Goal: Information Seeking & Learning: Learn about a topic

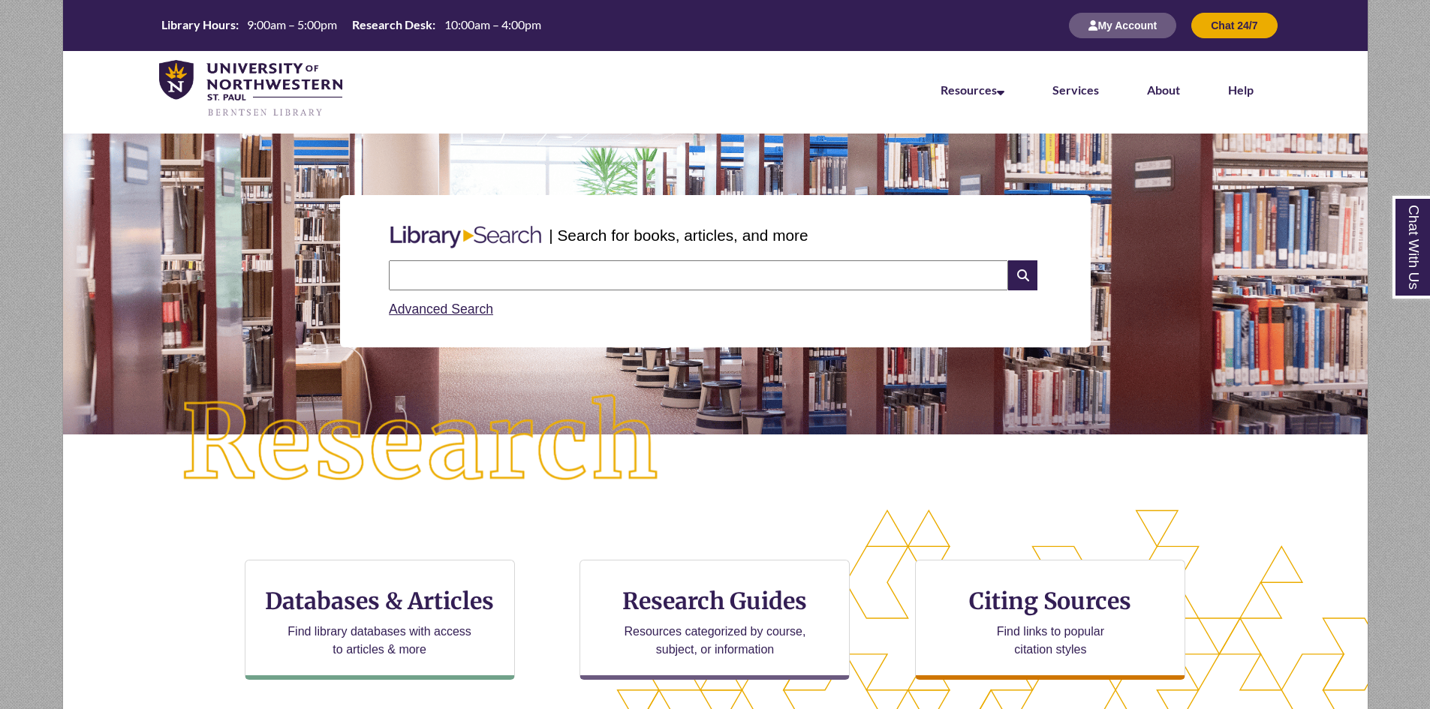
click at [542, 287] on input "text" at bounding box center [698, 275] width 619 height 30
type input "*"
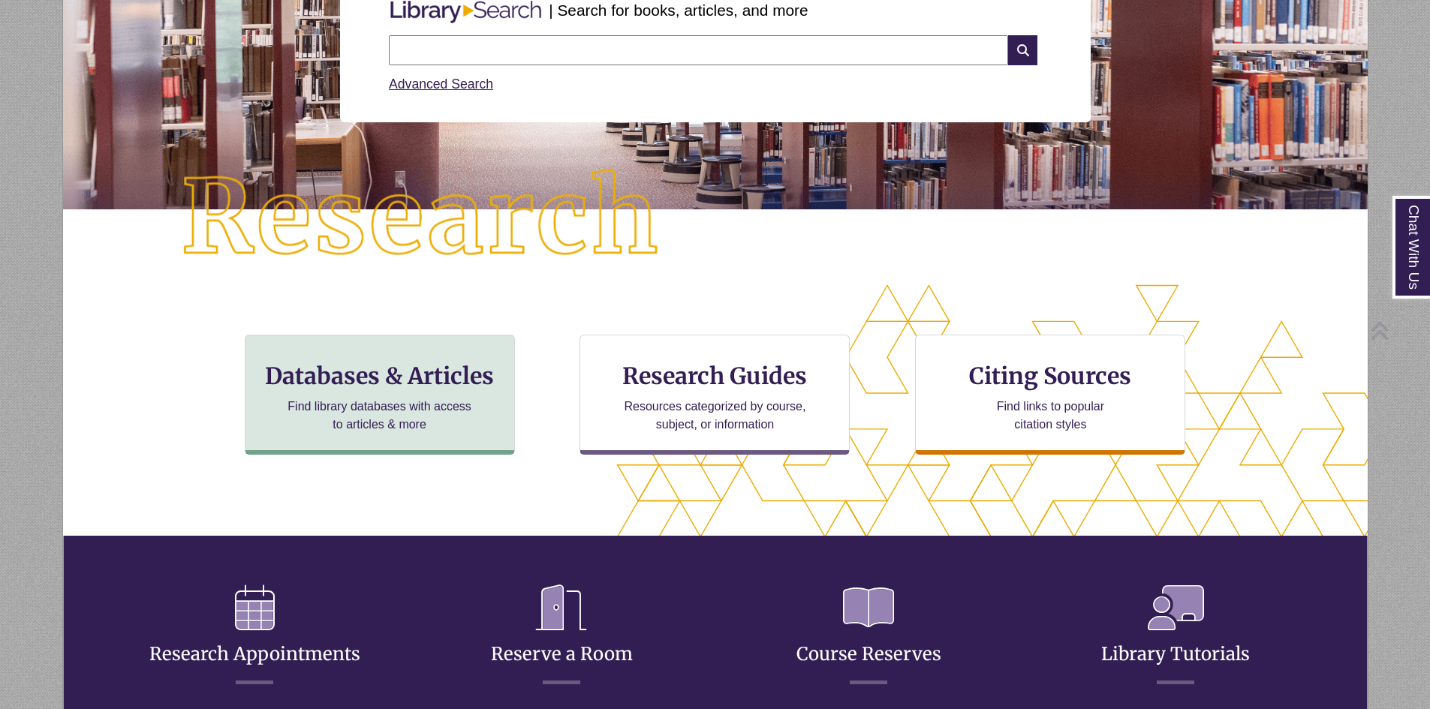
scroll to position [365, 1177]
click at [411, 361] on div "Databases & Articles Find library databases with access to articles & more" at bounding box center [380, 395] width 270 height 120
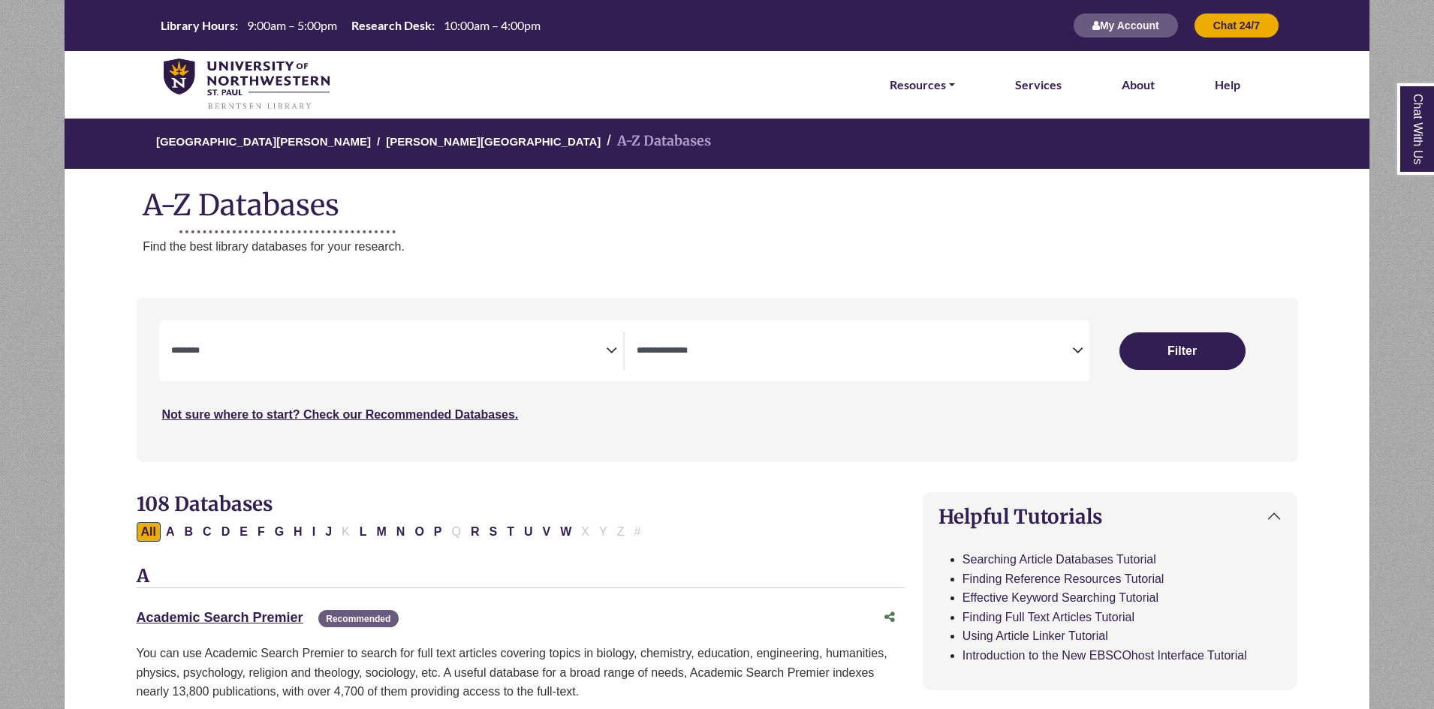
select select "Database Subject Filter"
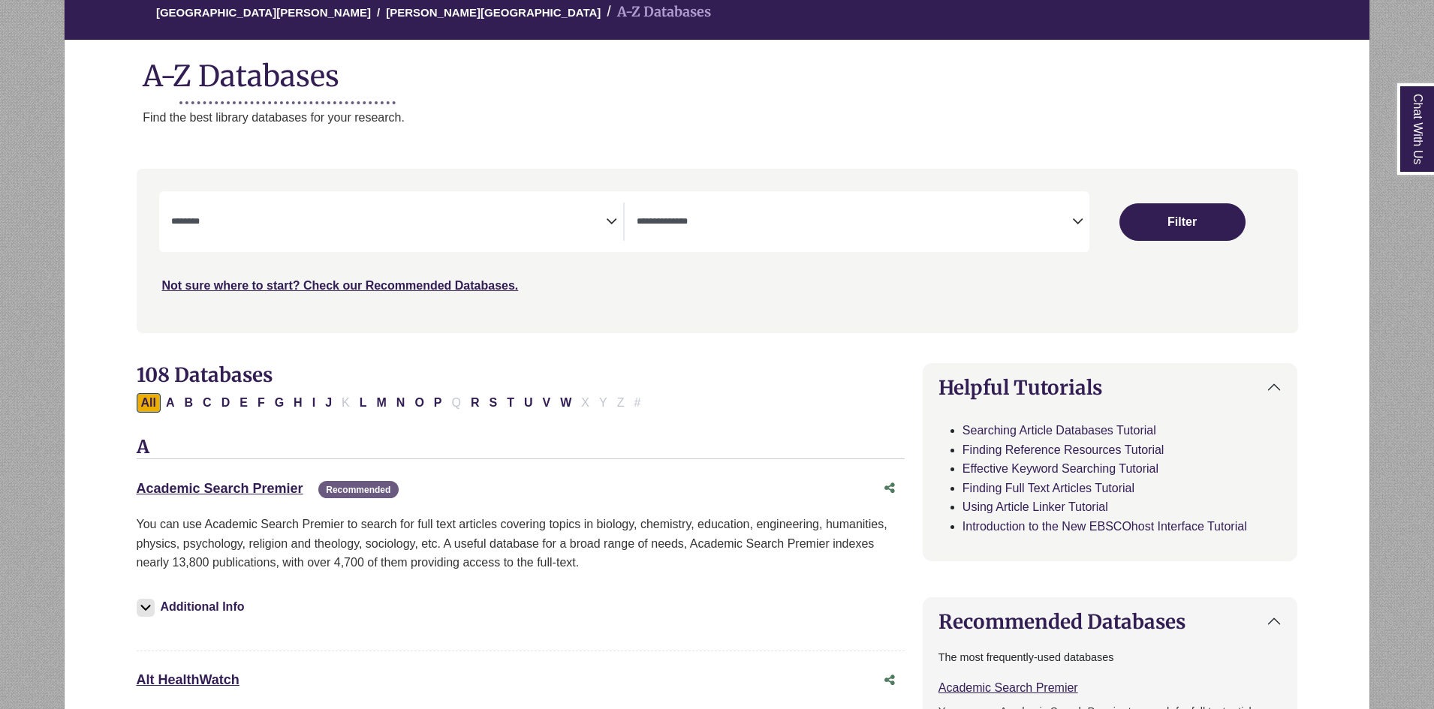
scroll to position [150, 0]
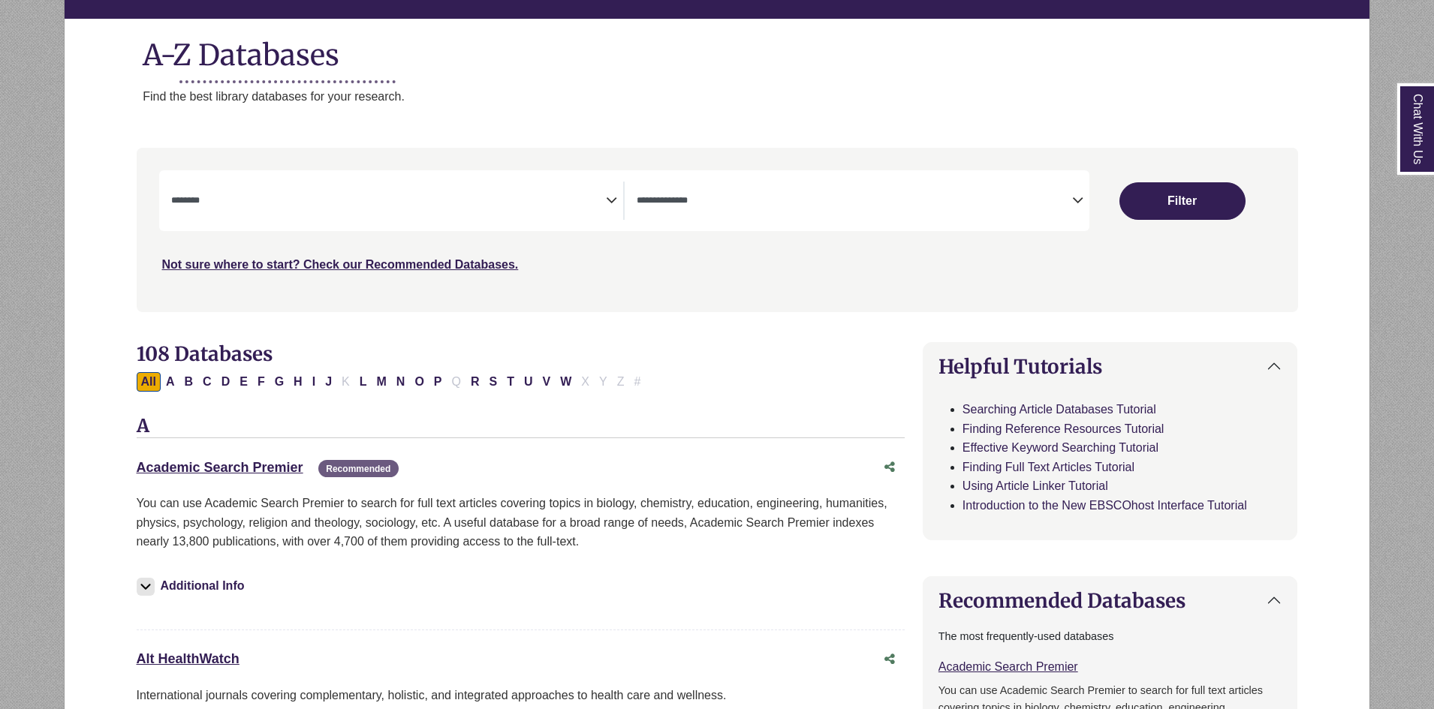
click at [714, 221] on div "**********" at bounding box center [624, 200] width 930 height 61
click at [1079, 200] on icon "Search filters" at bounding box center [1077, 198] width 11 height 23
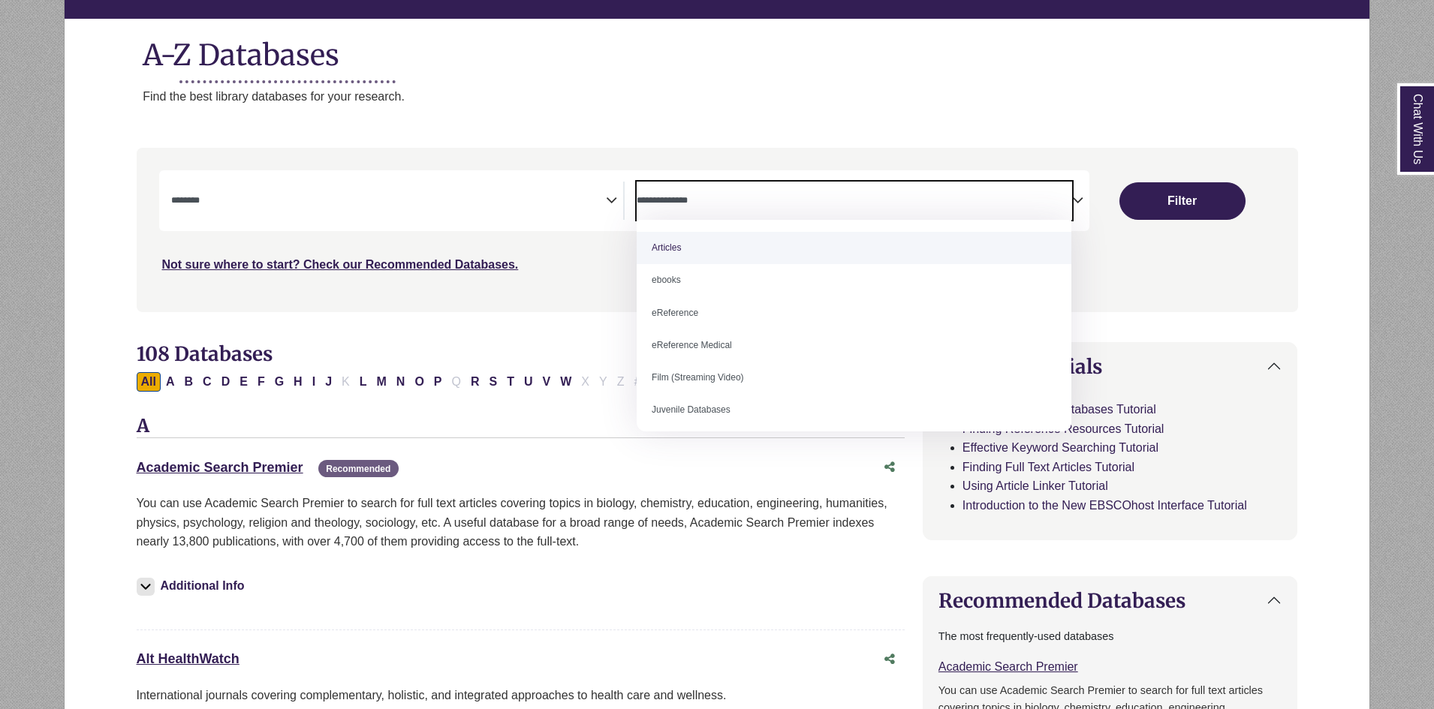
select select "*****"
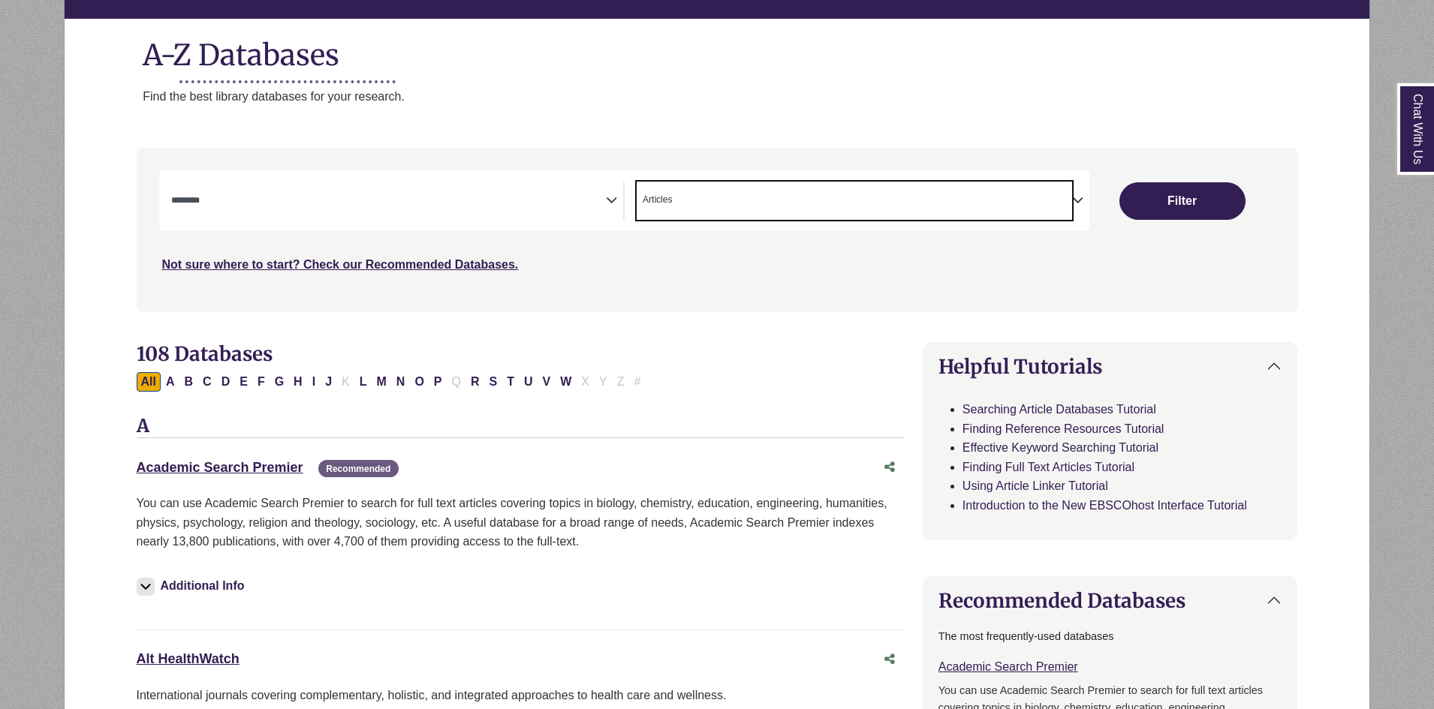
click at [618, 203] on div "**********" at bounding box center [397, 201] width 453 height 38
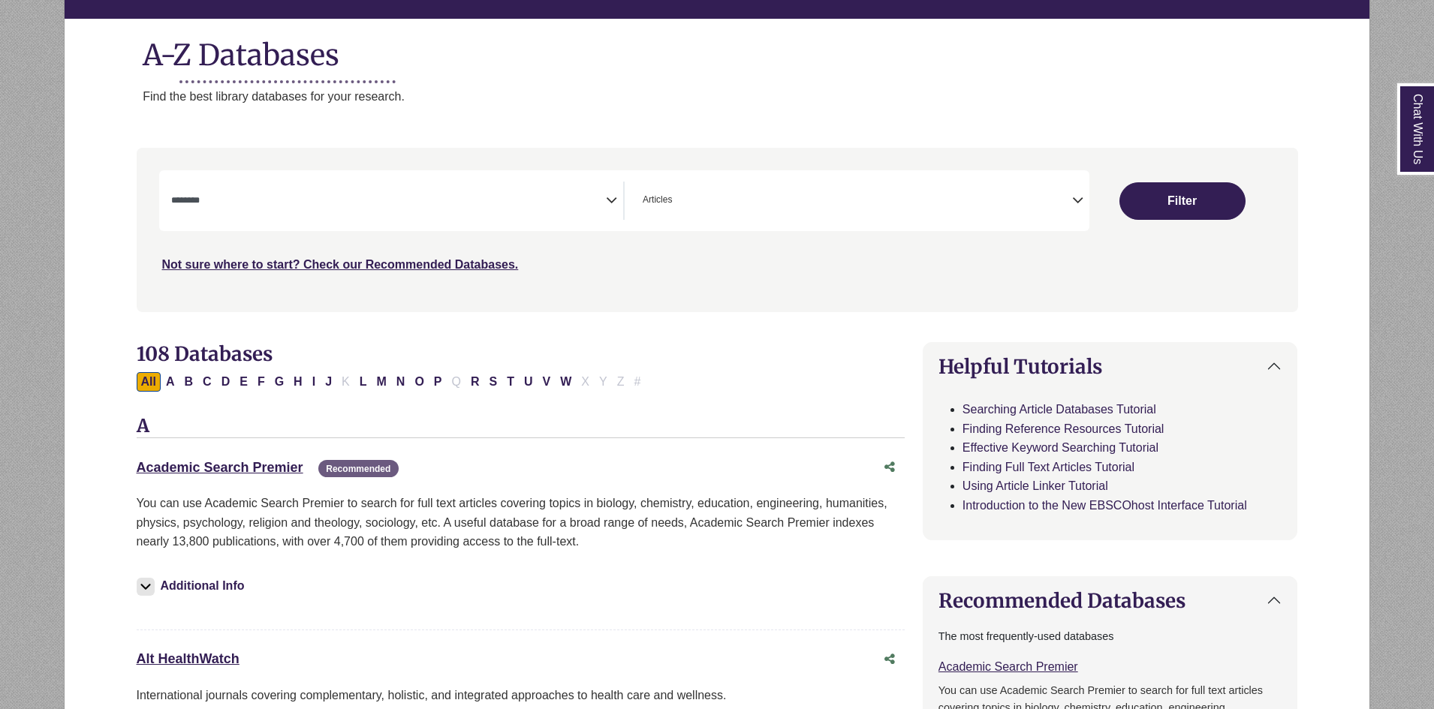
click at [614, 194] on icon "Search filters" at bounding box center [611, 198] width 11 height 23
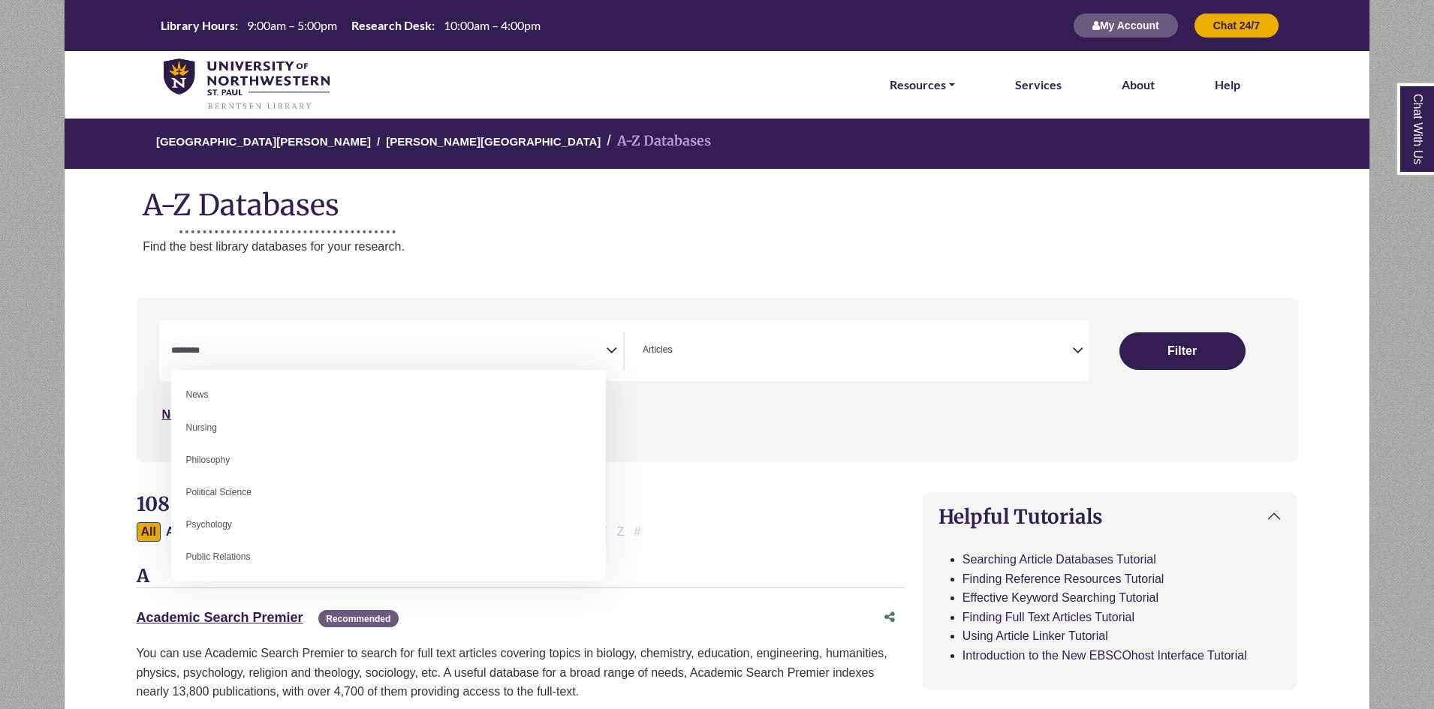
scroll to position [1106, 0]
select select "*****"
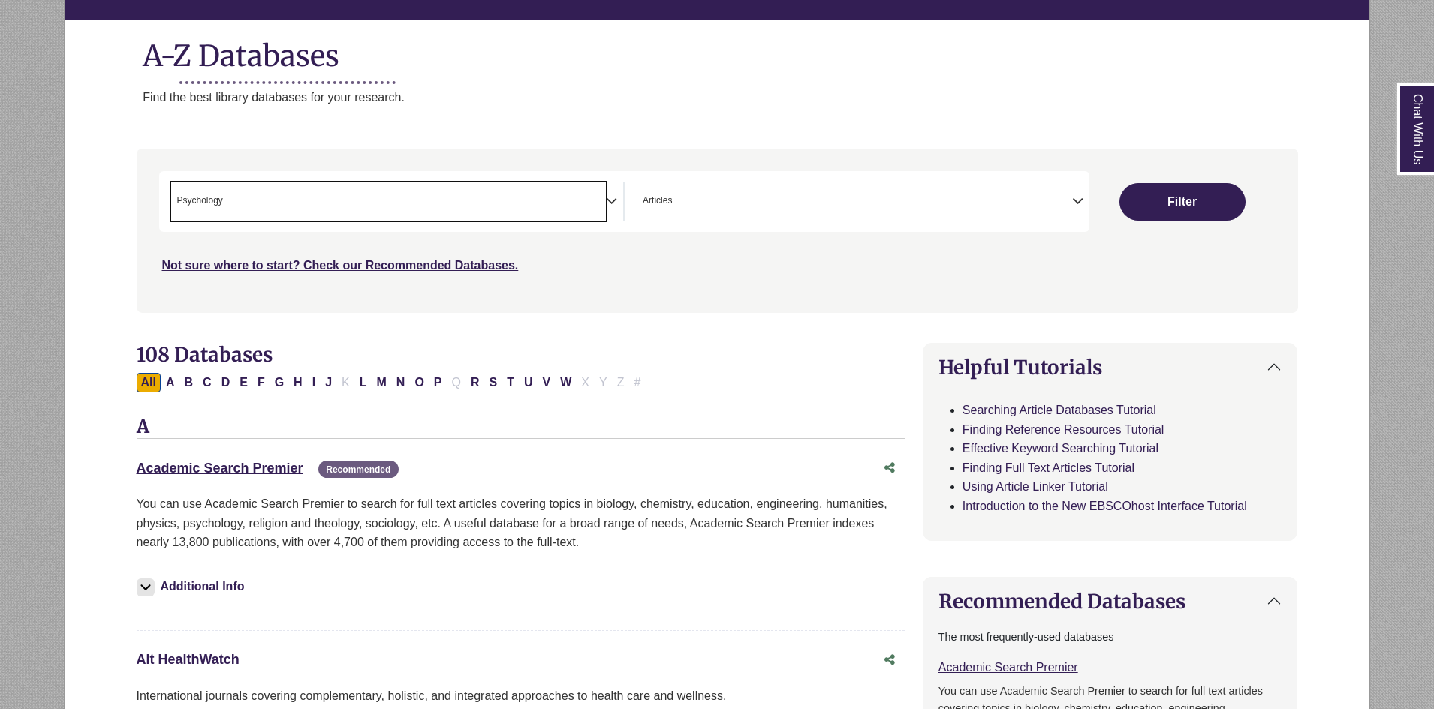
scroll to position [150, 0]
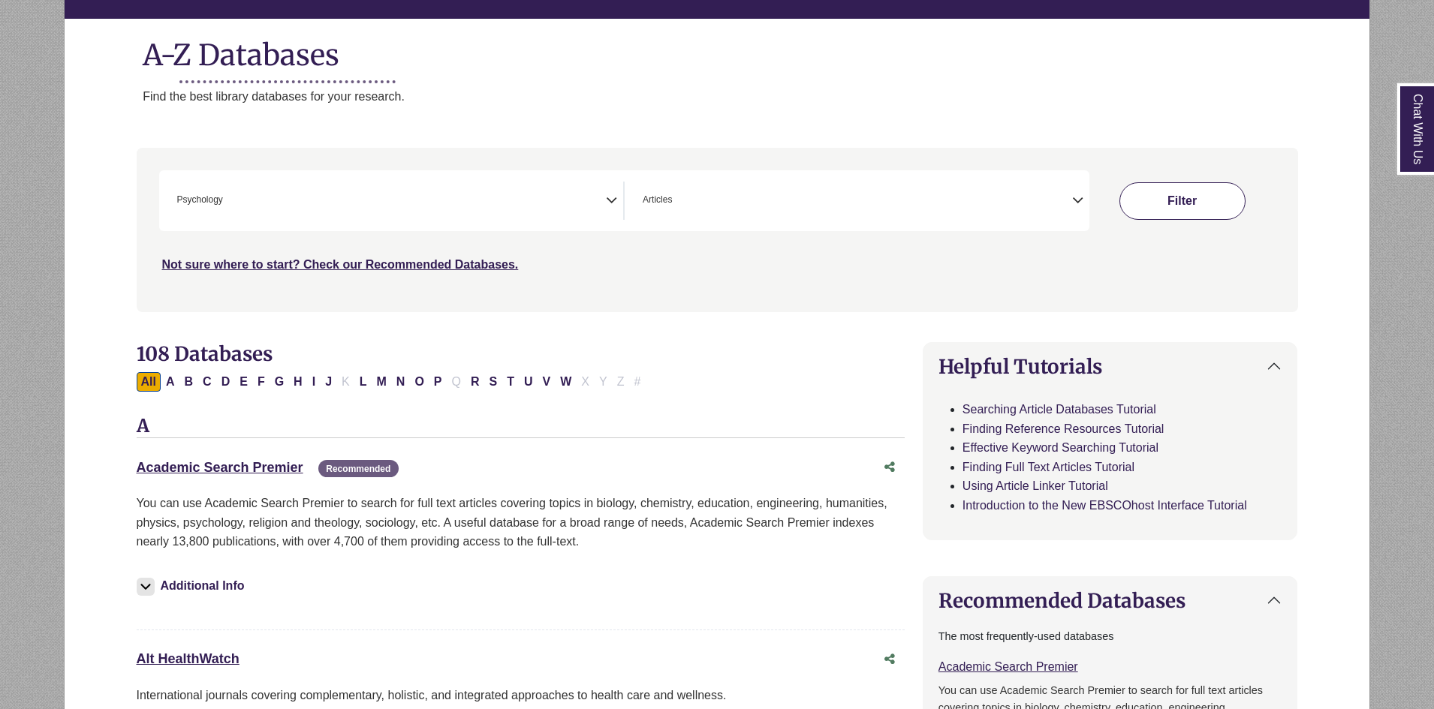
click at [1202, 208] on button "Filter" at bounding box center [1182, 201] width 126 height 38
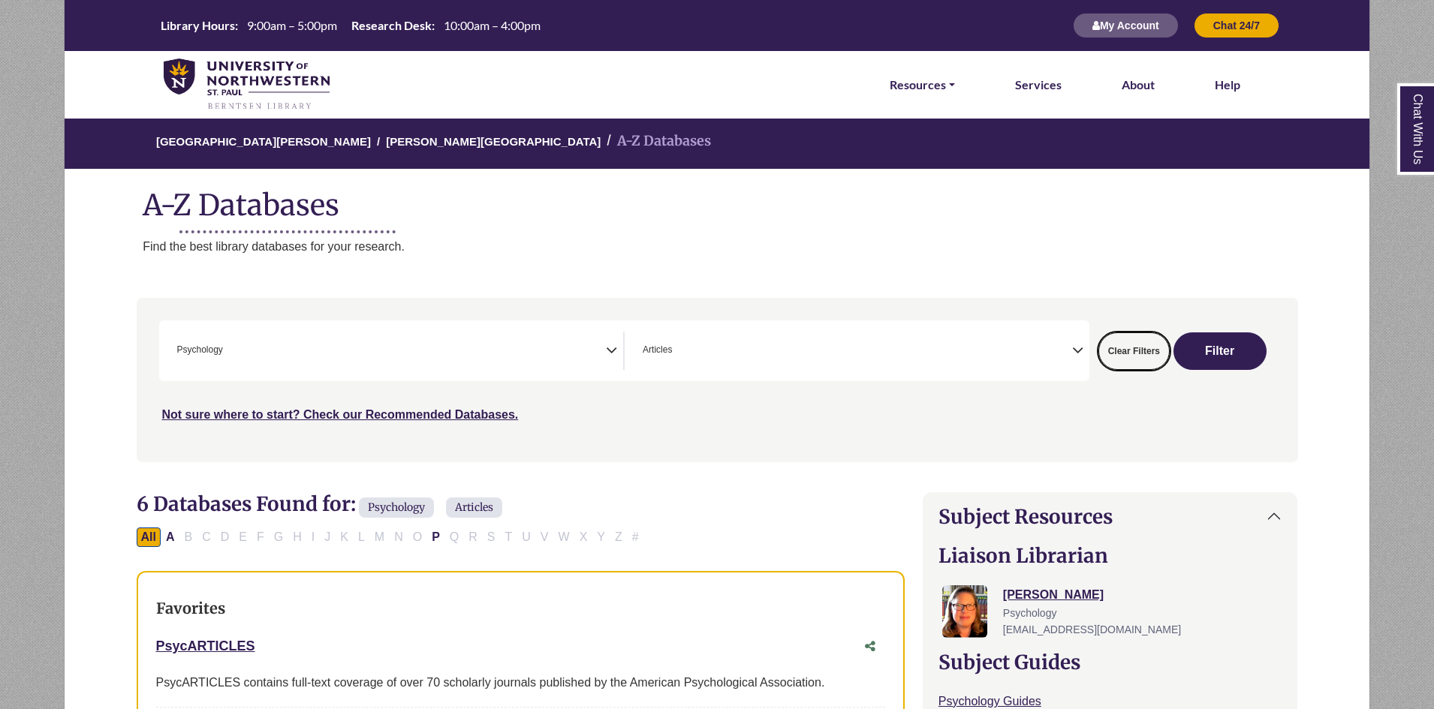
click at [1139, 348] on button "Clear Filters" at bounding box center [1133, 351] width 71 height 38
select select "Database Subject Filter"
select select "Database Types Filter"
select select "Database Subject Filter"
select select "Database Types Filter"
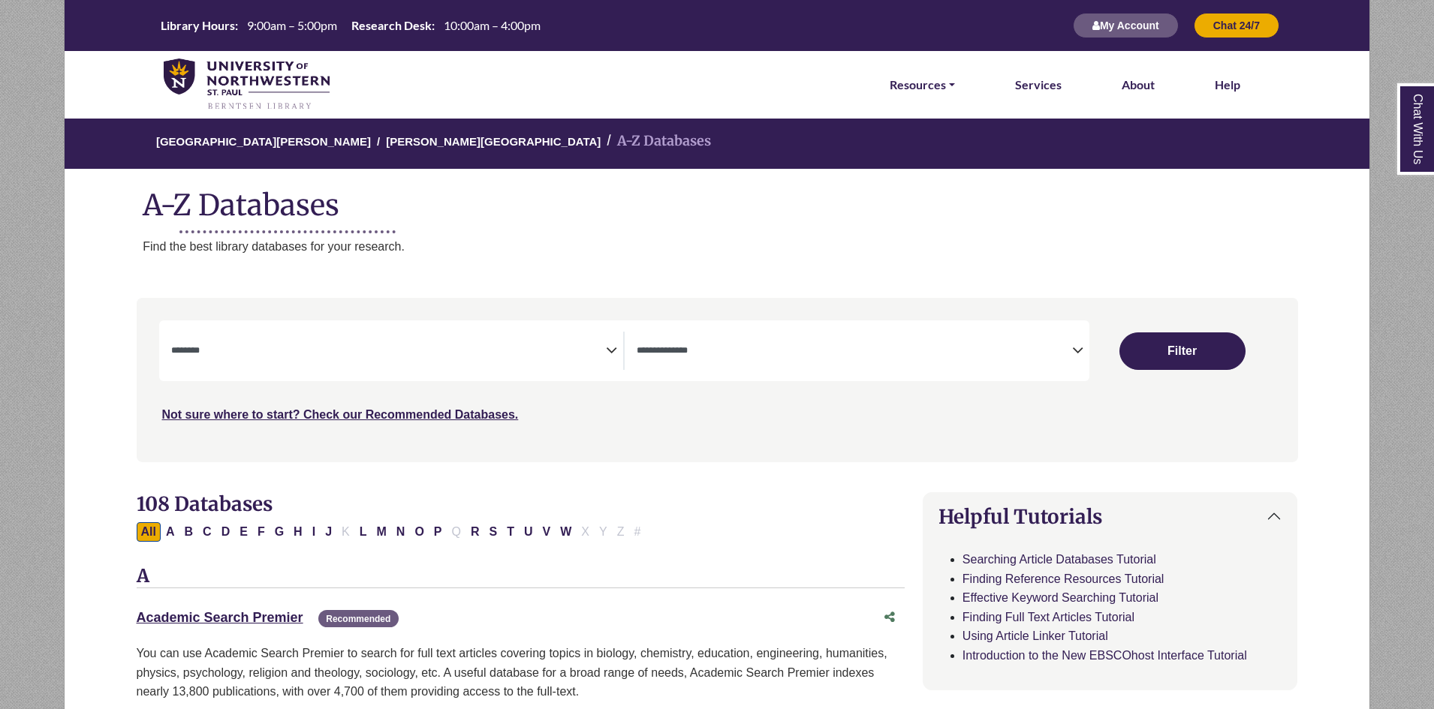
click at [1139, 348] on button "Filter" at bounding box center [1182, 351] width 126 height 38
select select "Database Subject Filter"
select select "Database Types Filter"
click at [674, 215] on h1 "A-Z Databases" at bounding box center [717, 199] width 1304 height 46
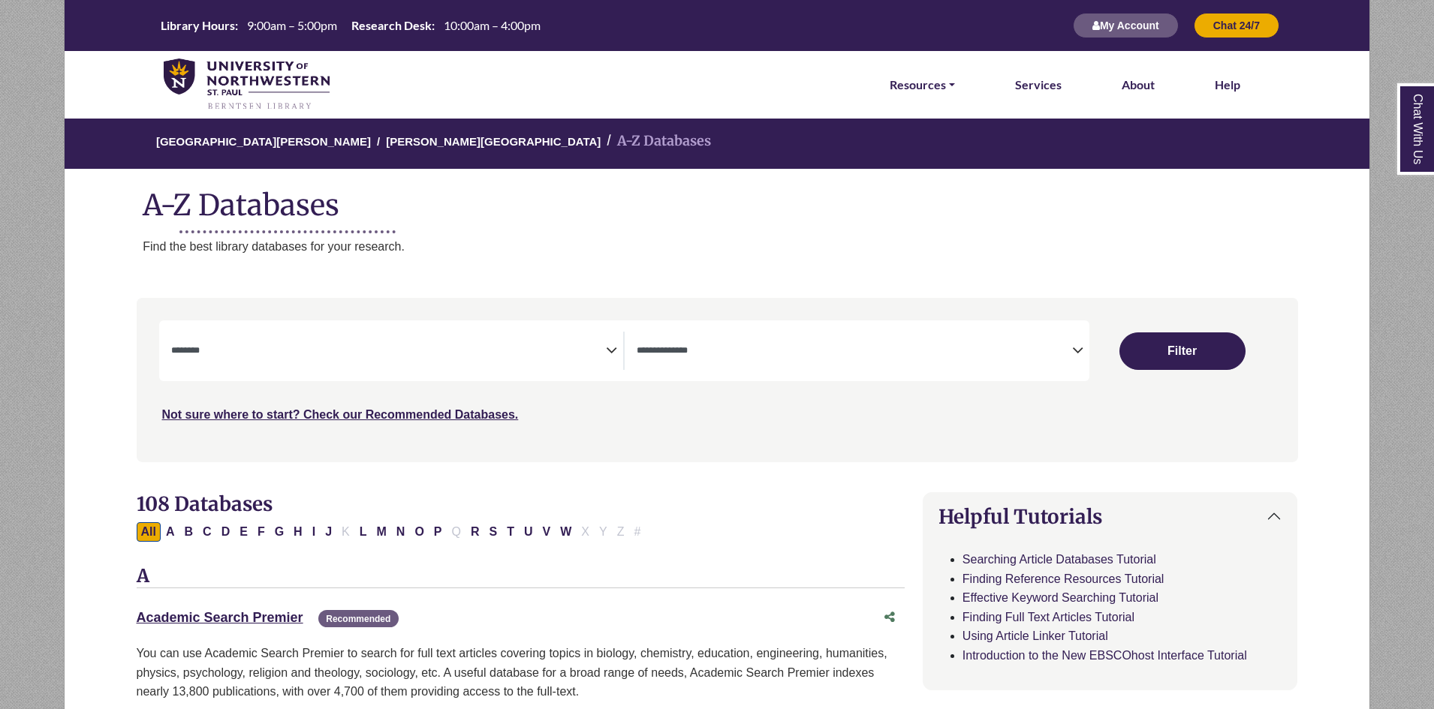
click at [674, 215] on h1 "A-Z Databases" at bounding box center [717, 199] width 1304 height 46
click at [673, 218] on h1 "A-Z Databases" at bounding box center [717, 199] width 1304 height 46
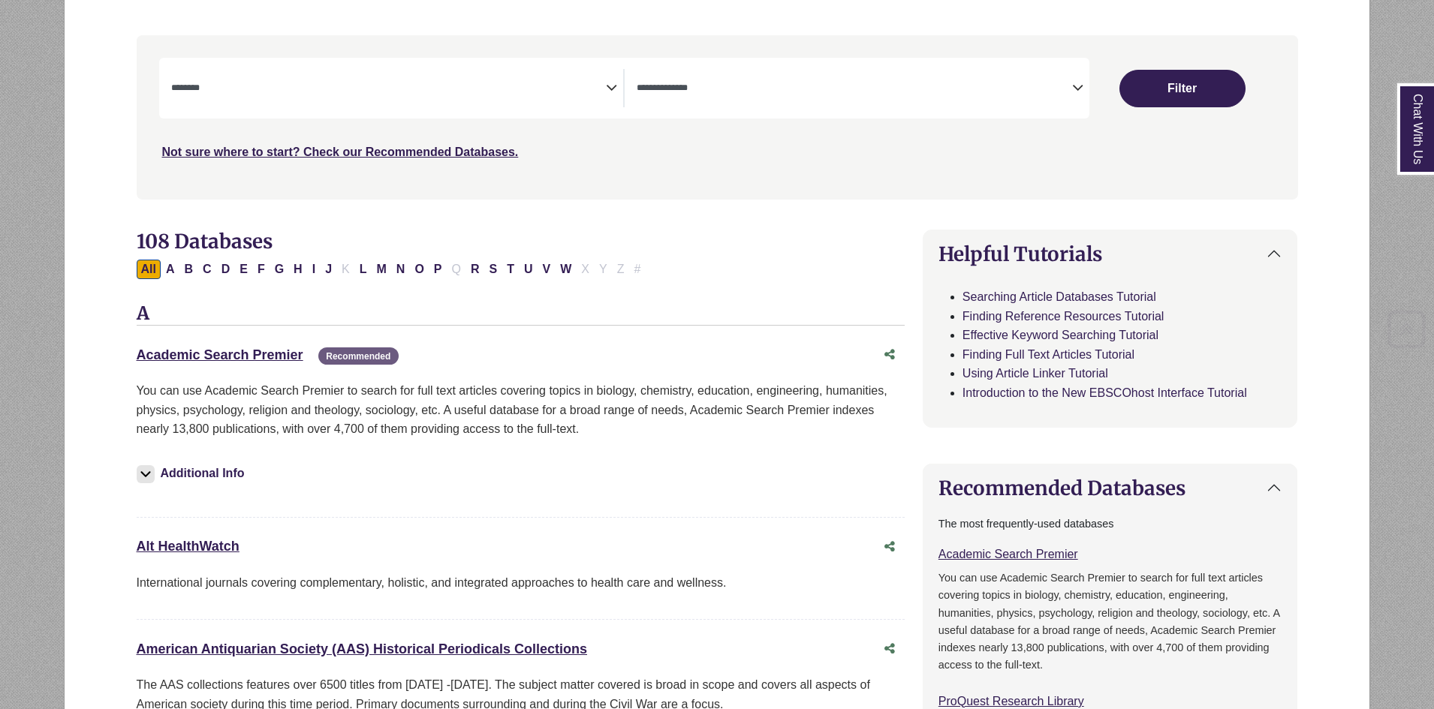
scroll to position [375, 0]
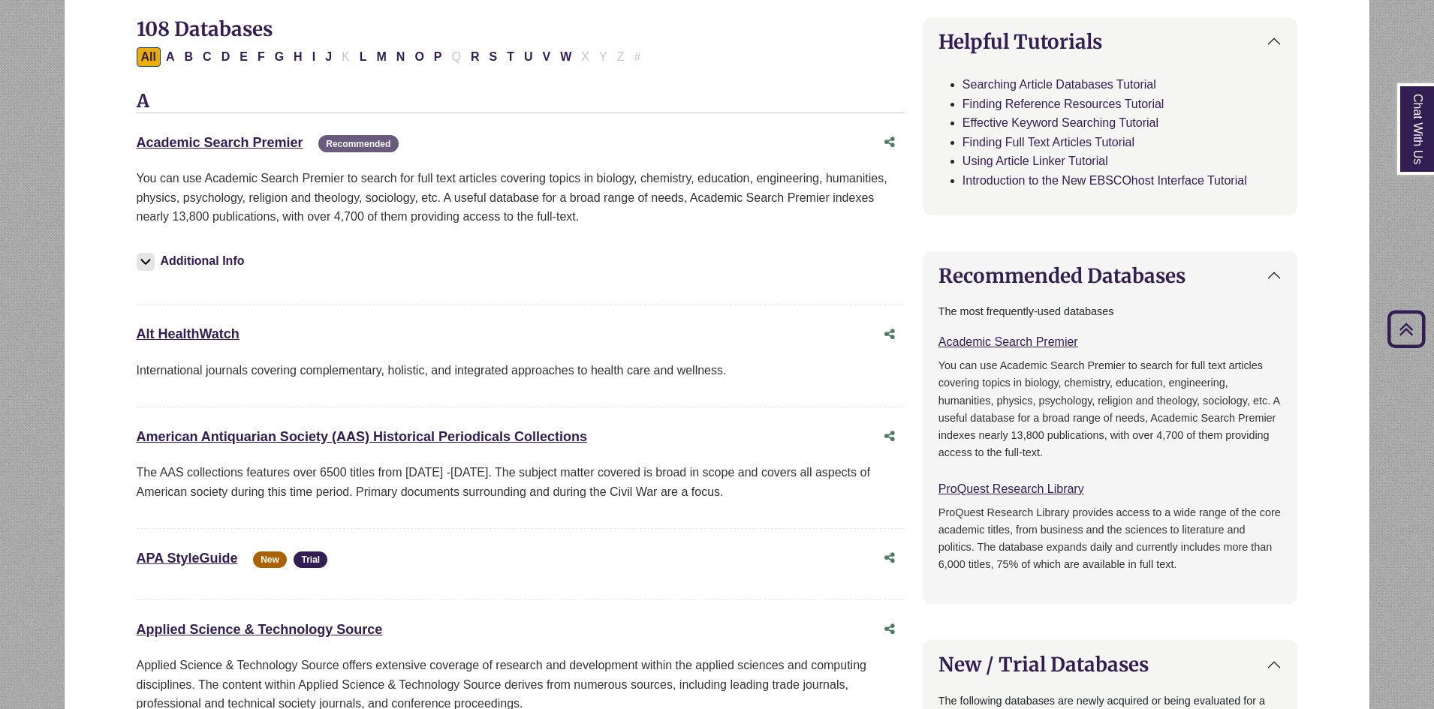
scroll to position [150, 0]
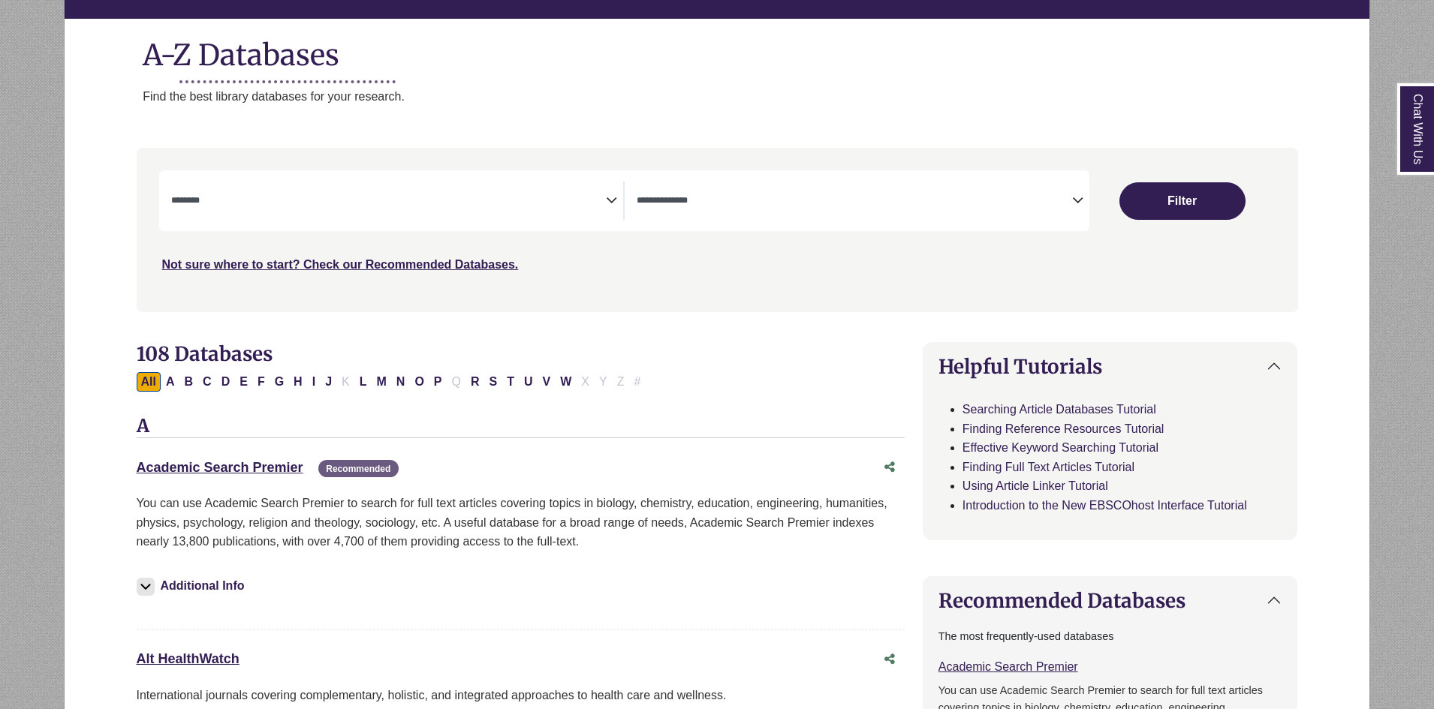
click at [613, 193] on icon "Search filters" at bounding box center [611, 198] width 11 height 23
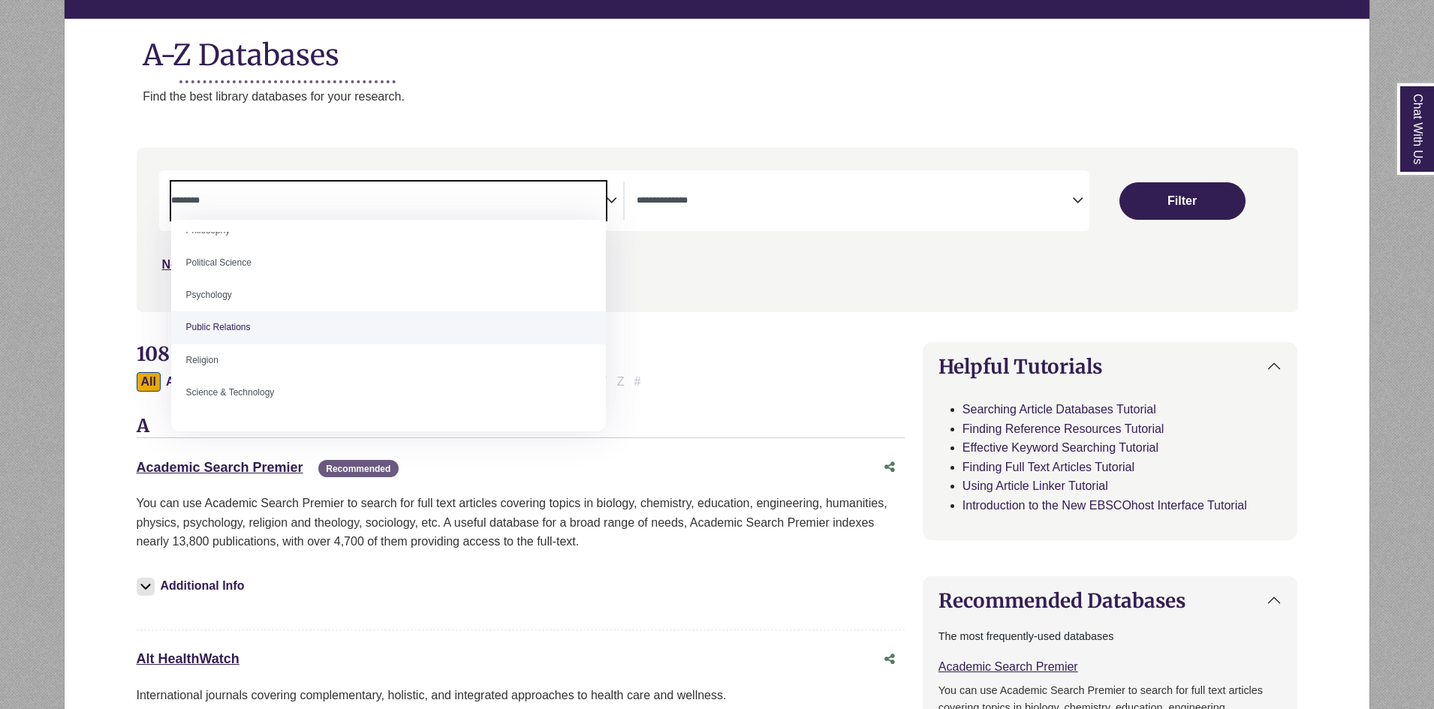
scroll to position [1126, 0]
select select "*****"
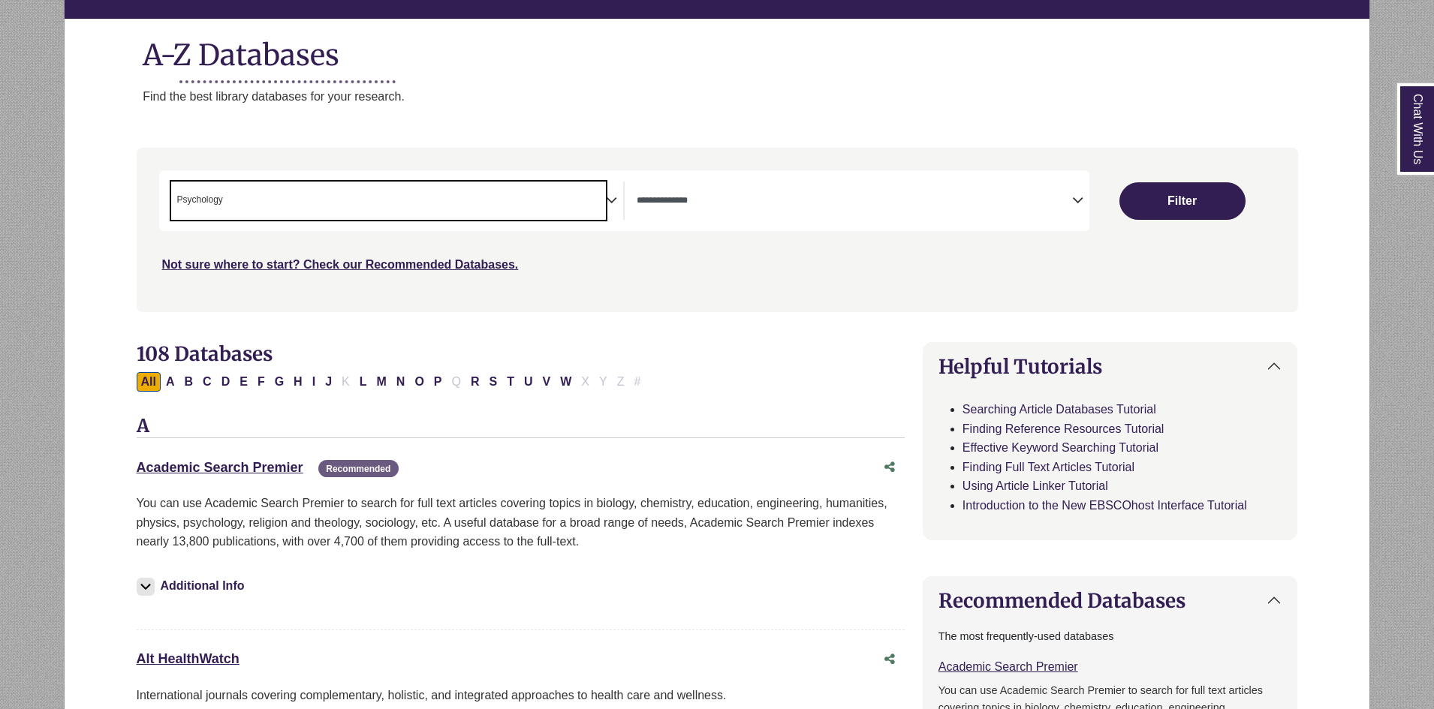
click at [700, 212] on span "Search filters" at bounding box center [853, 201] width 435 height 38
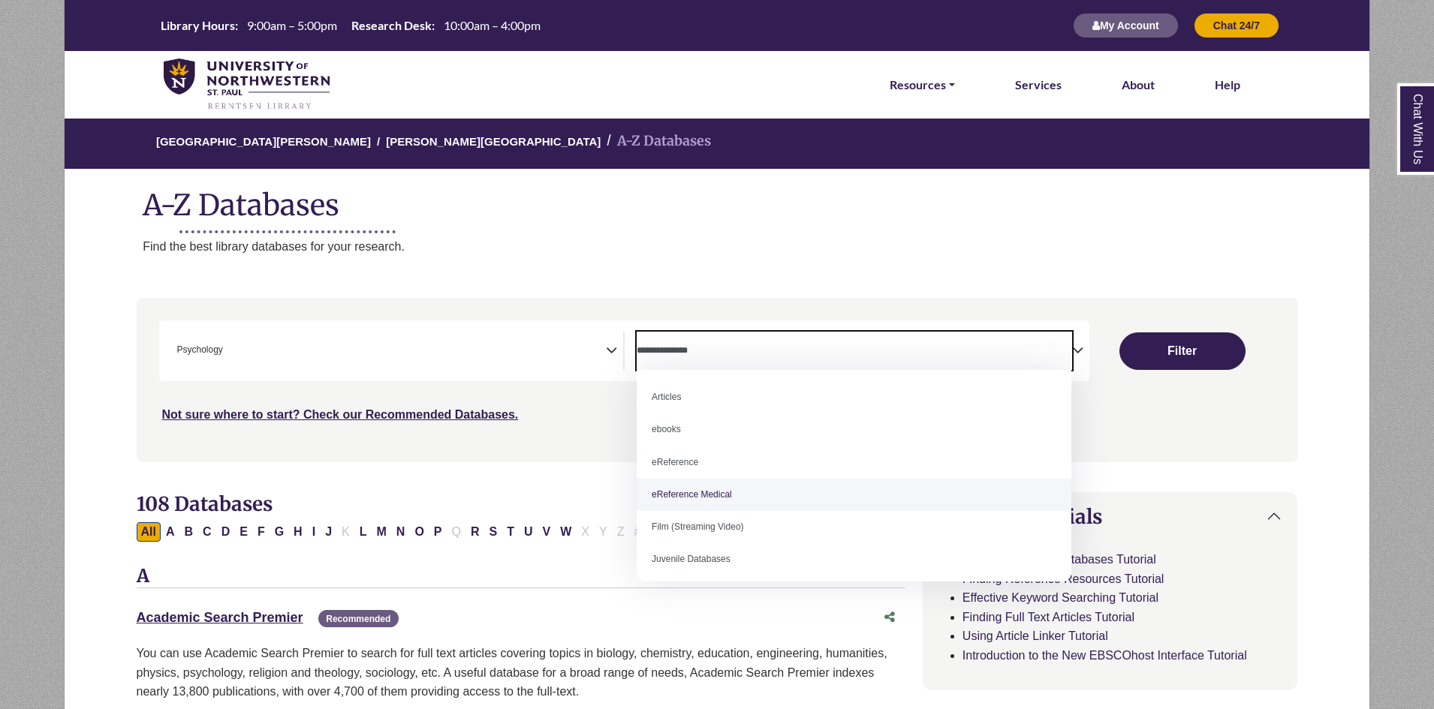
scroll to position [0, 0]
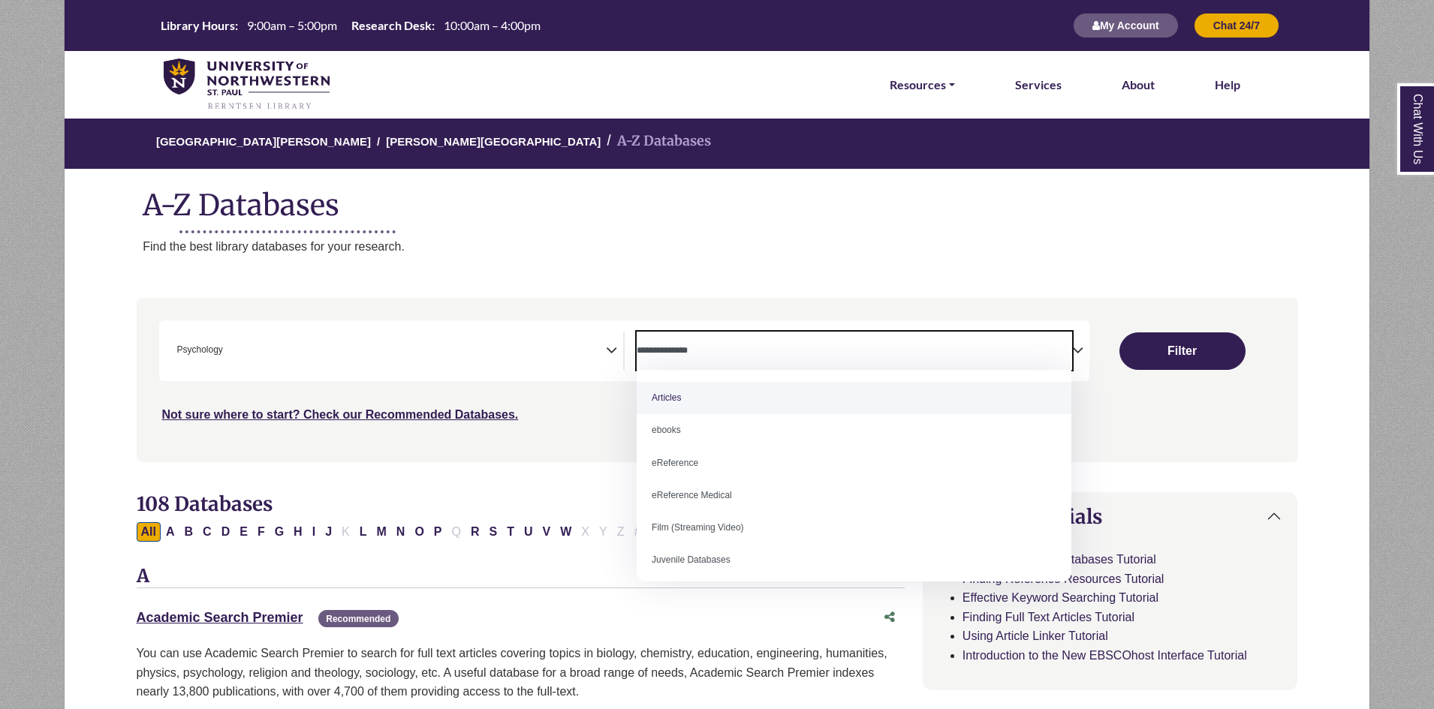
select select "*****"
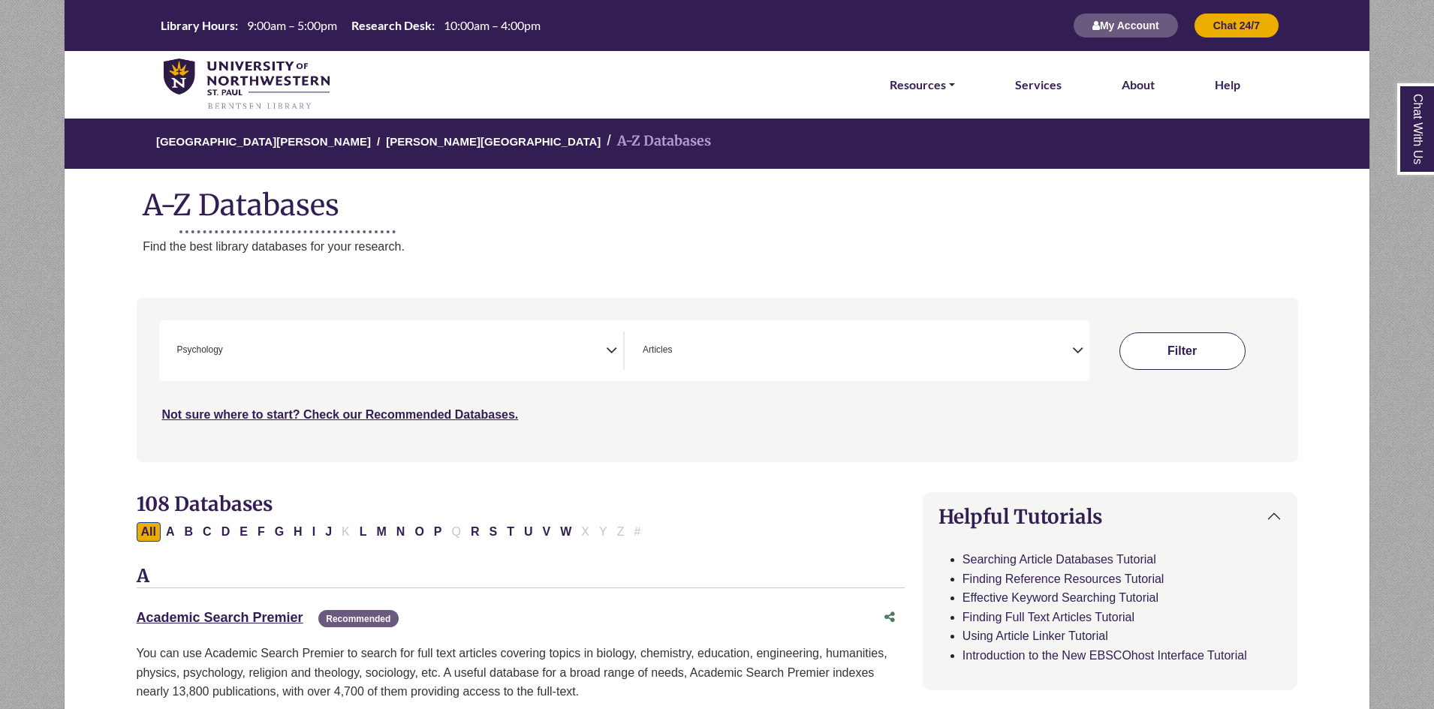
click at [1170, 359] on button "Filter" at bounding box center [1182, 351] width 126 height 38
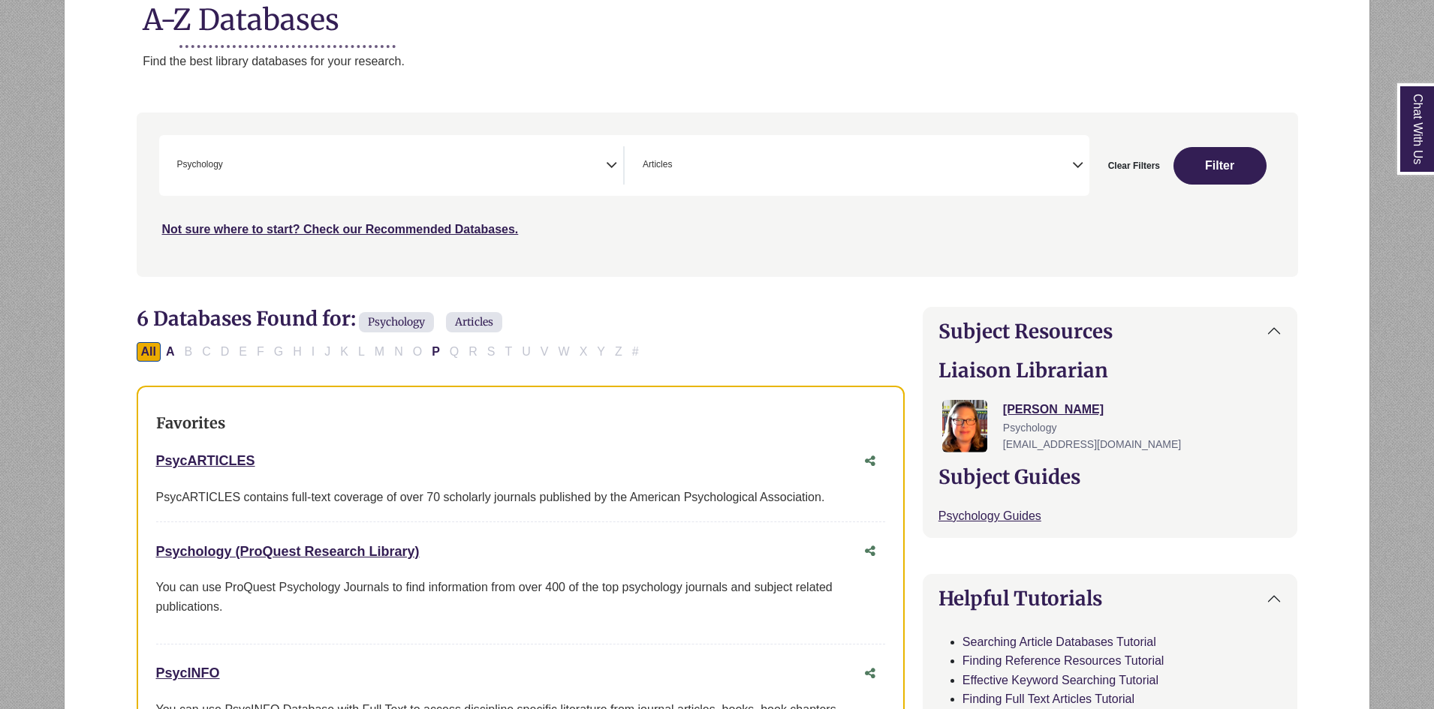
scroll to position [225, 0]
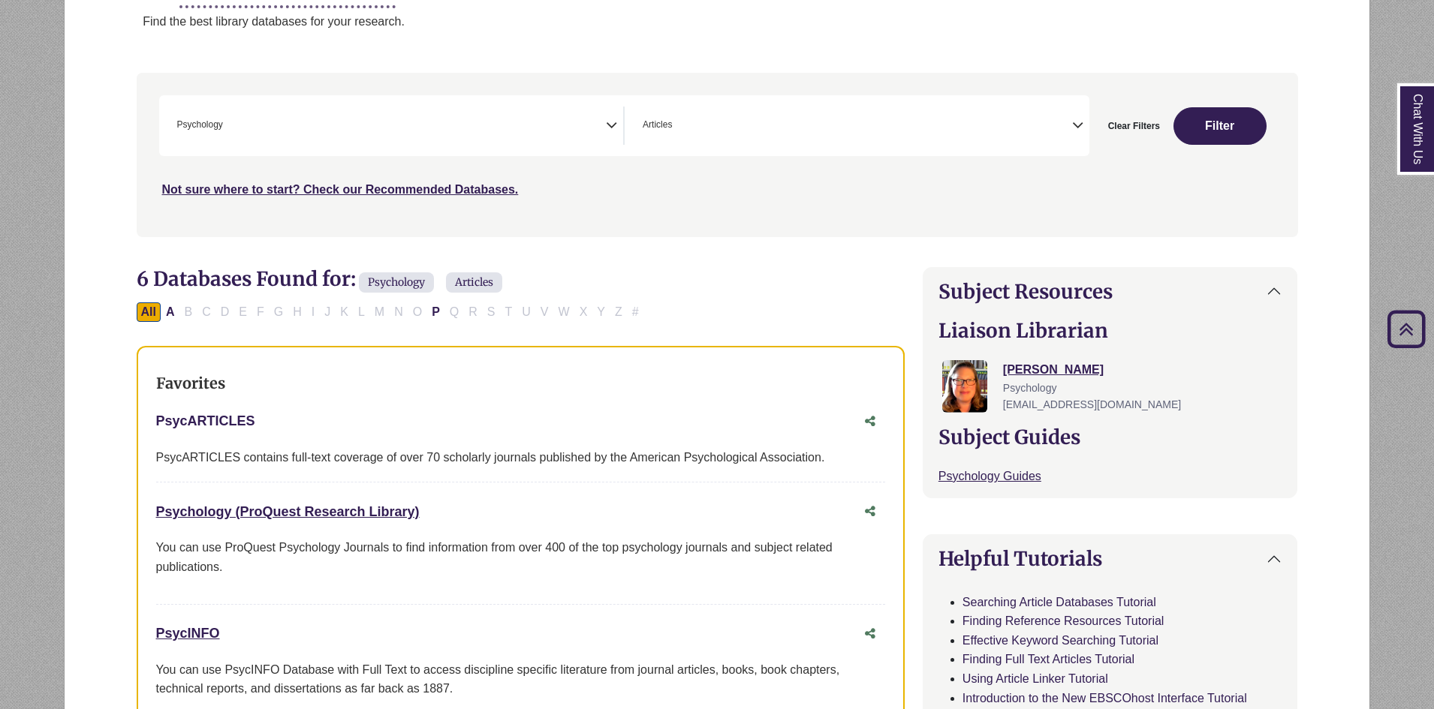
click at [208, 421] on link "PsycARTICLES This link opens in a new window" at bounding box center [205, 421] width 99 height 15
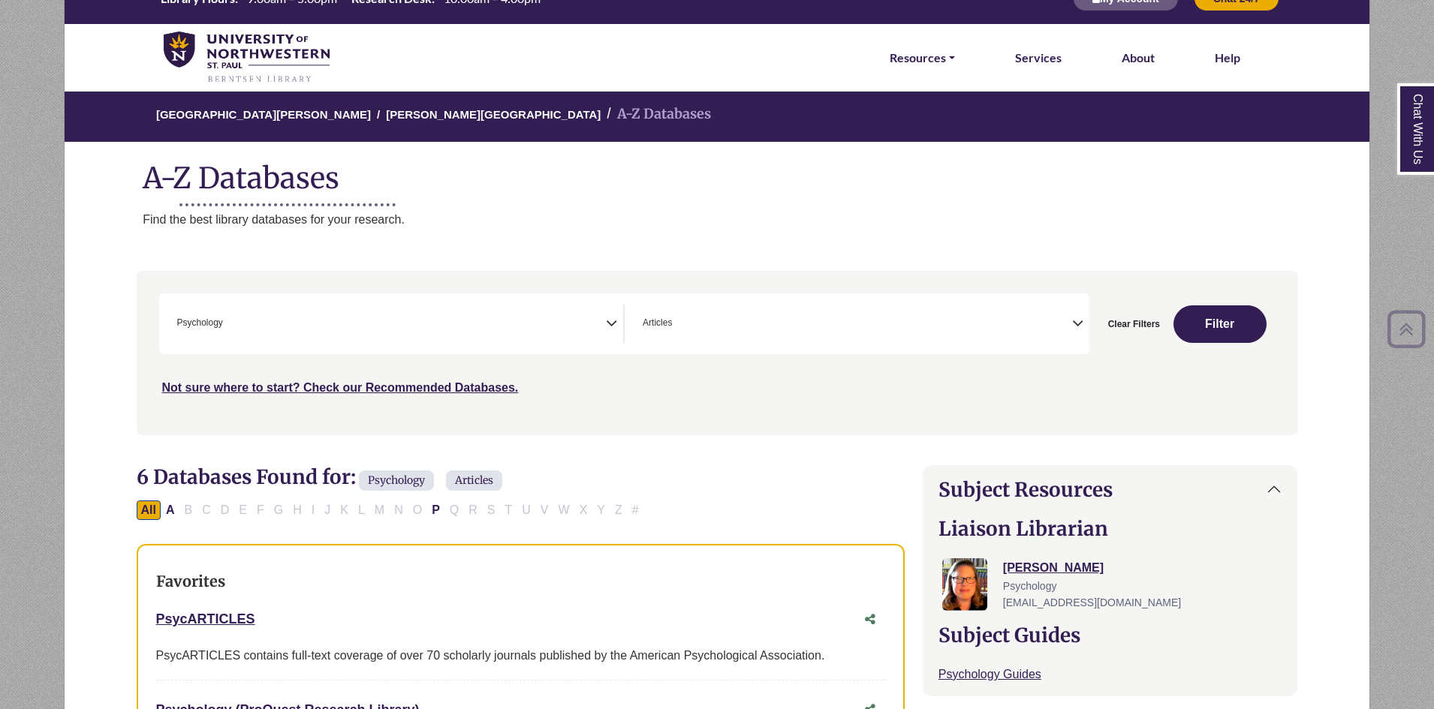
scroll to position [0, 0]
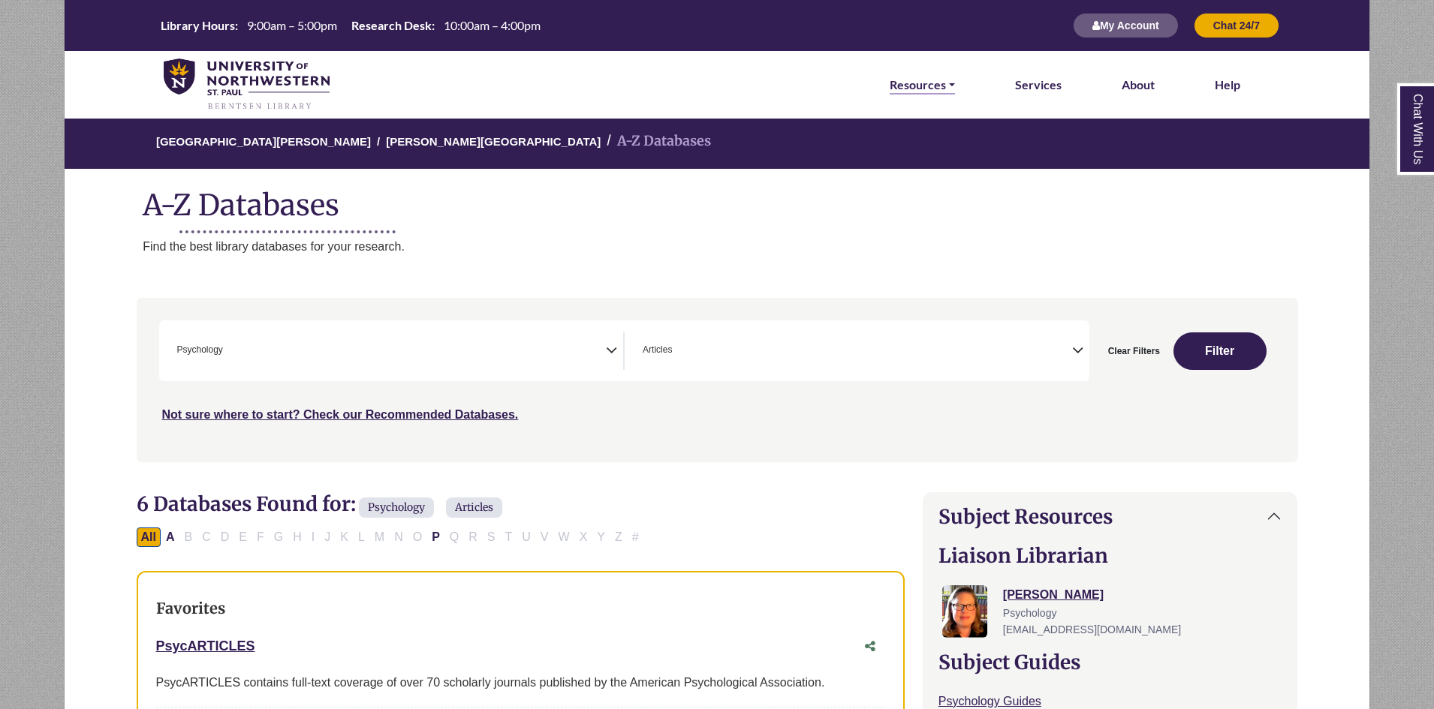
click at [894, 75] on link "Resources" at bounding box center [921, 85] width 65 height 20
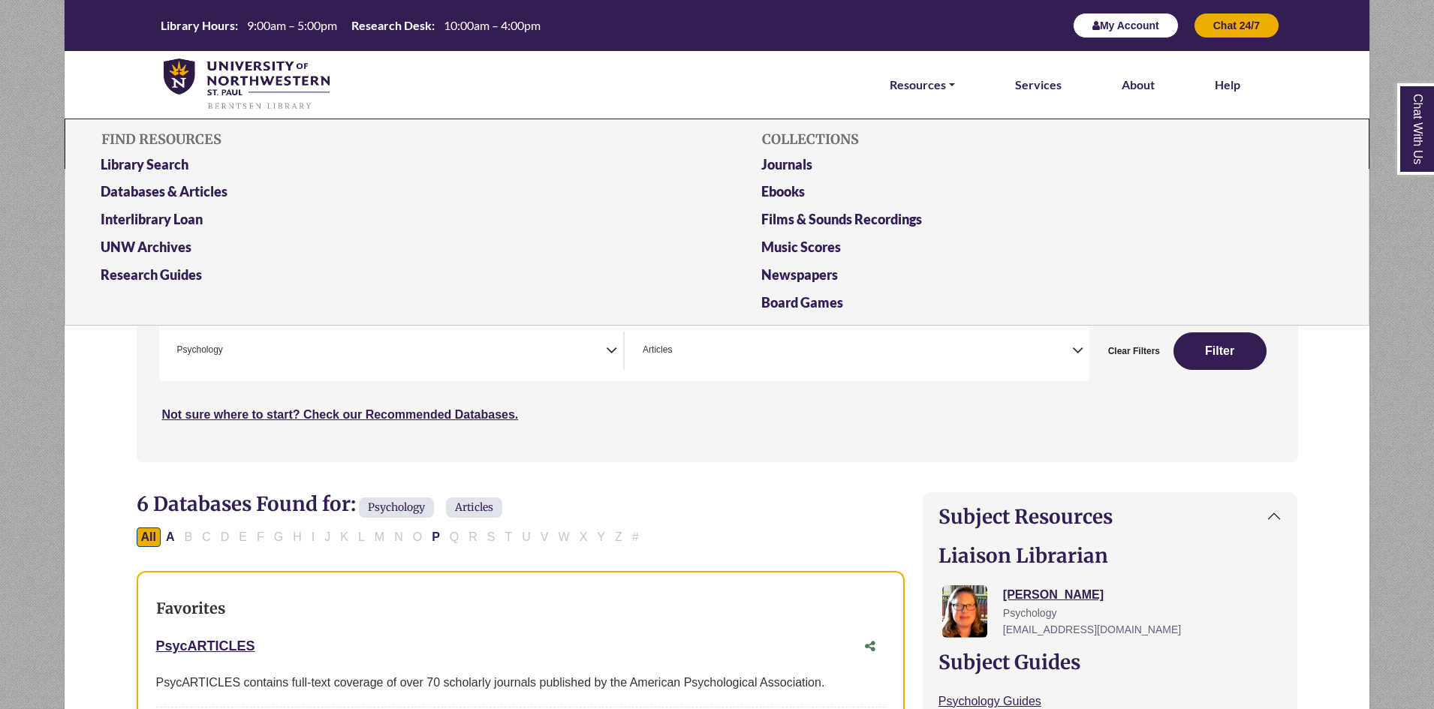
click at [1092, 26] on icon "button" at bounding box center [1096, 25] width 8 height 11
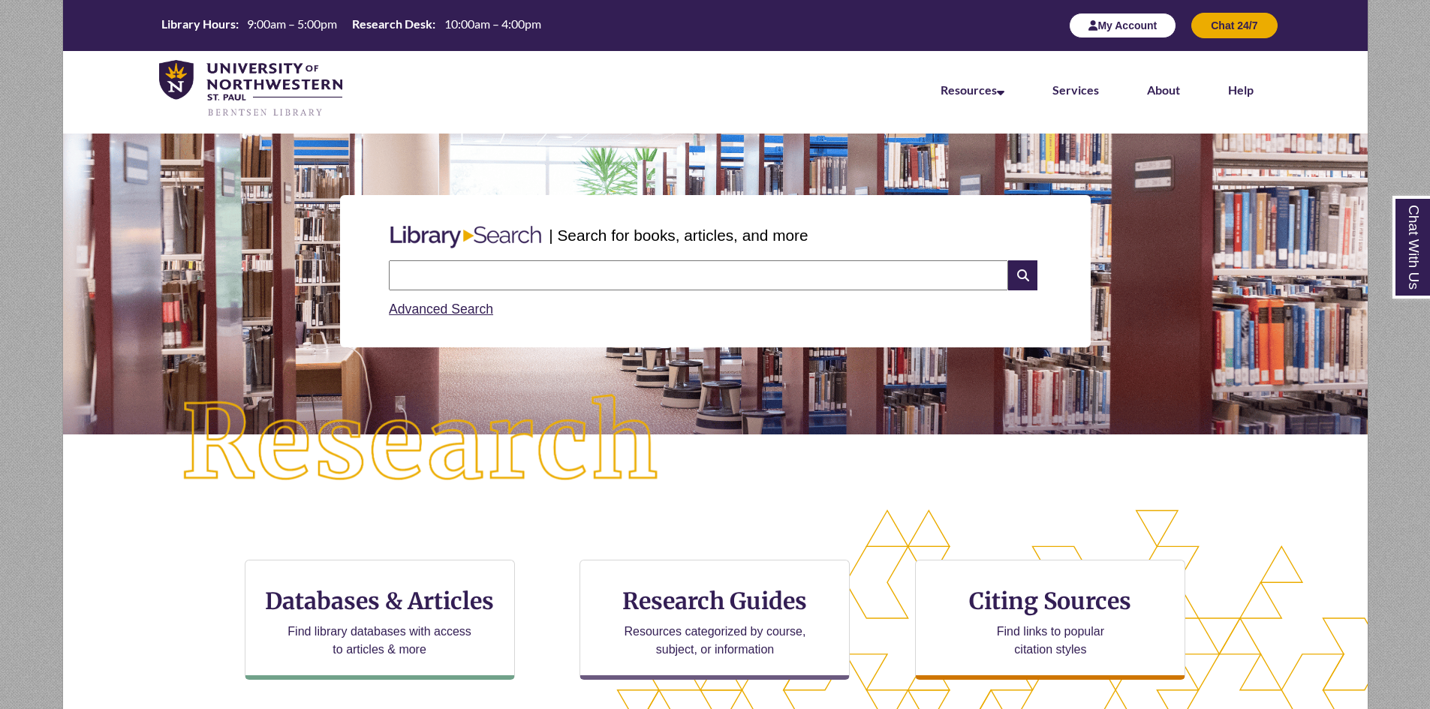
click at [1130, 23] on button "My Account" at bounding box center [1122, 26] width 107 height 26
click at [498, 276] on input "text" at bounding box center [698, 275] width 619 height 30
click at [501, 274] on input "text" at bounding box center [698, 275] width 619 height 30
type input "**********"
click at [535, 284] on input "text" at bounding box center [698, 275] width 619 height 30
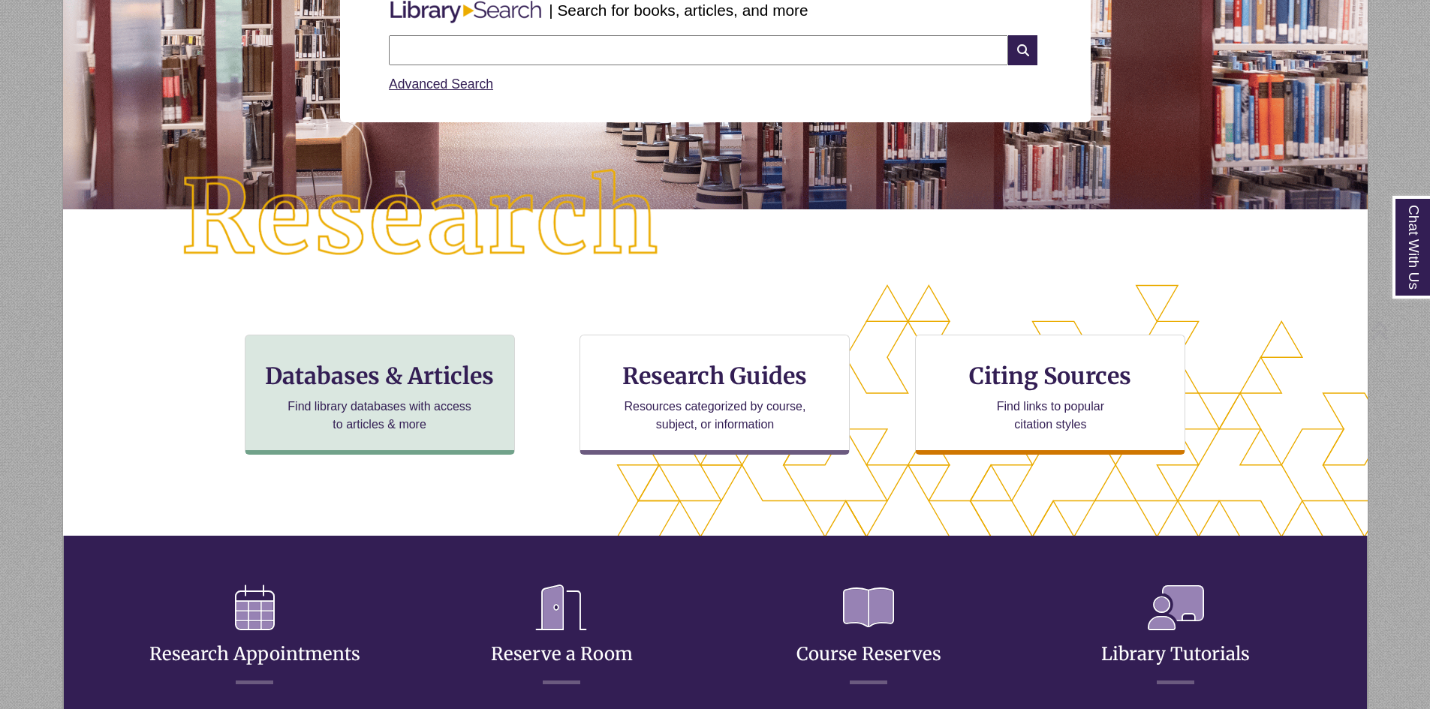
scroll to position [365, 1177]
drag, startPoint x: 353, startPoint y: 408, endPoint x: 326, endPoint y: 407, distance: 26.3
click at [351, 408] on p "Find library databases with access to articles & more" at bounding box center [379, 416] width 196 height 36
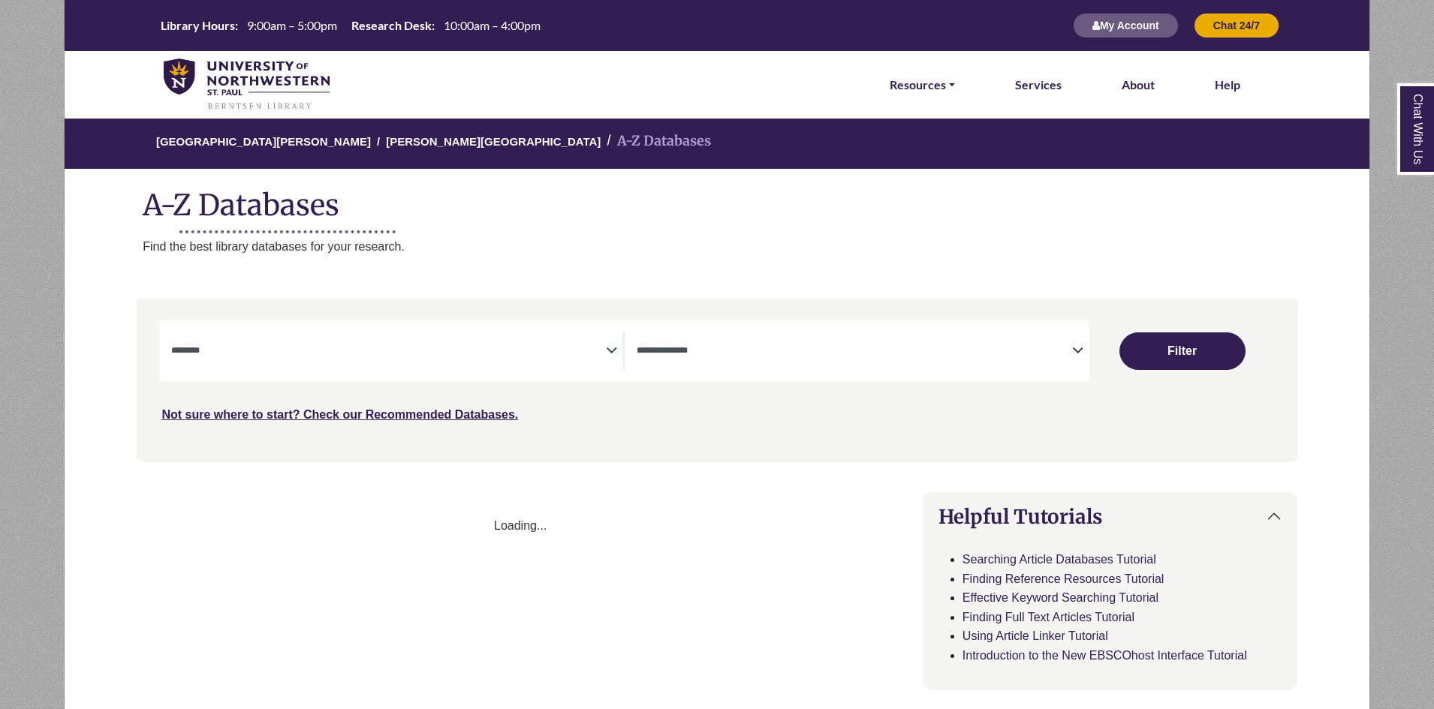
select select "Database Subject Filter"
select select "Database Types Filter"
select select "Database Subject Filter"
select select "Database Types Filter"
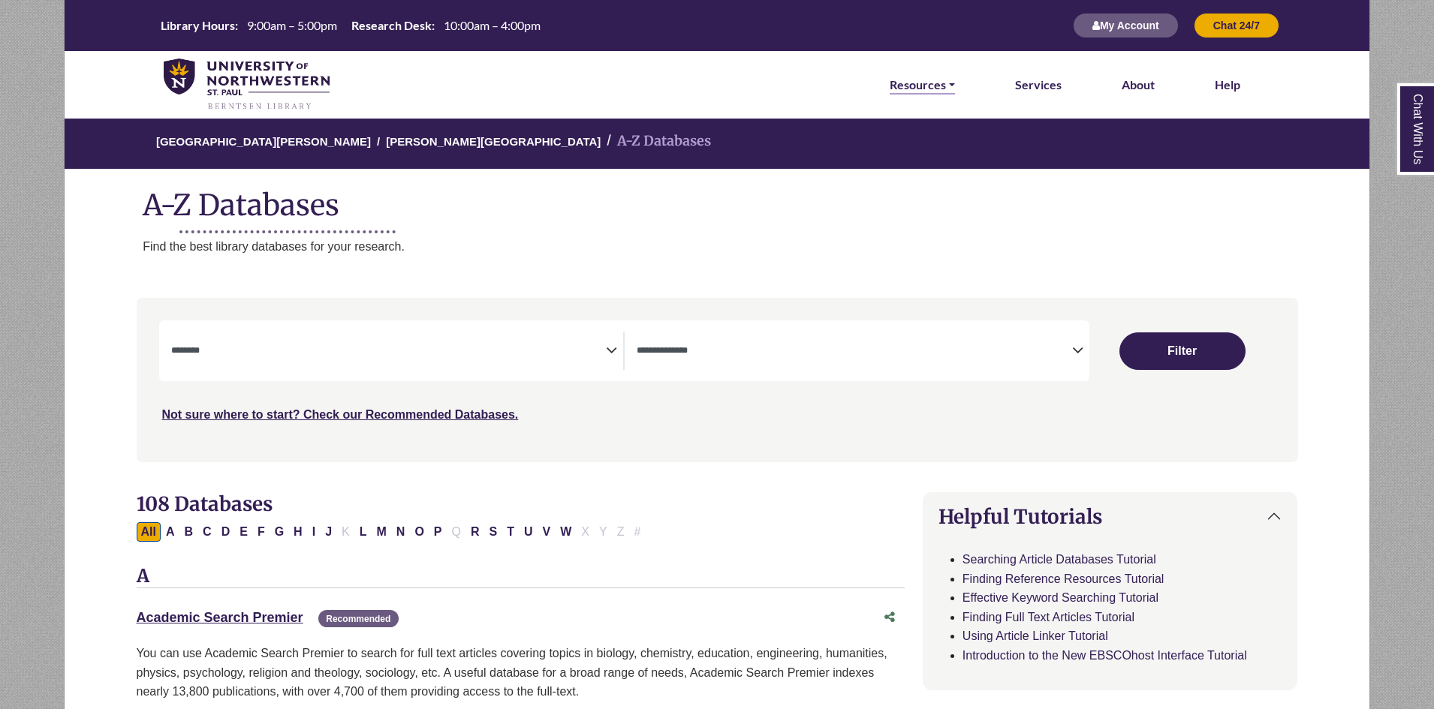
click at [924, 85] on link "Resources" at bounding box center [921, 85] width 65 height 20
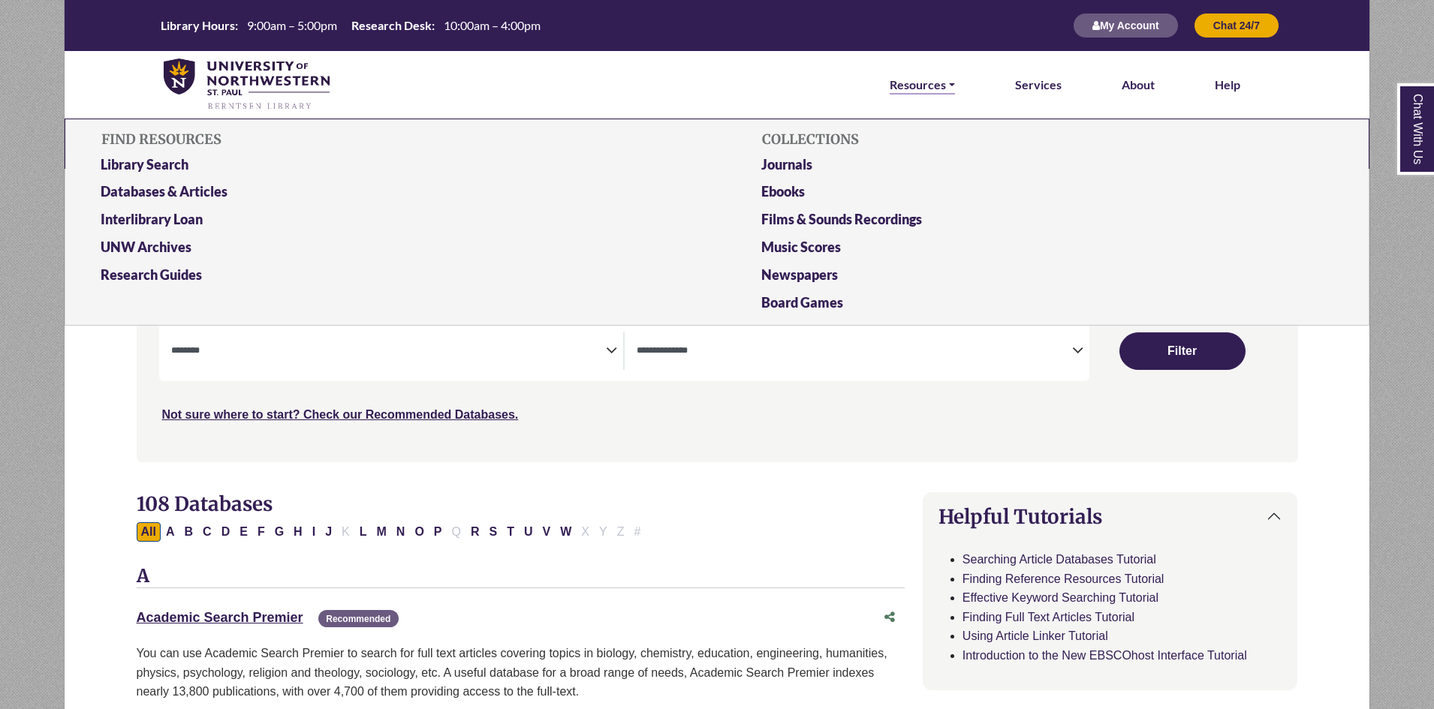
click at [913, 83] on link "Resources" at bounding box center [921, 85] width 65 height 20
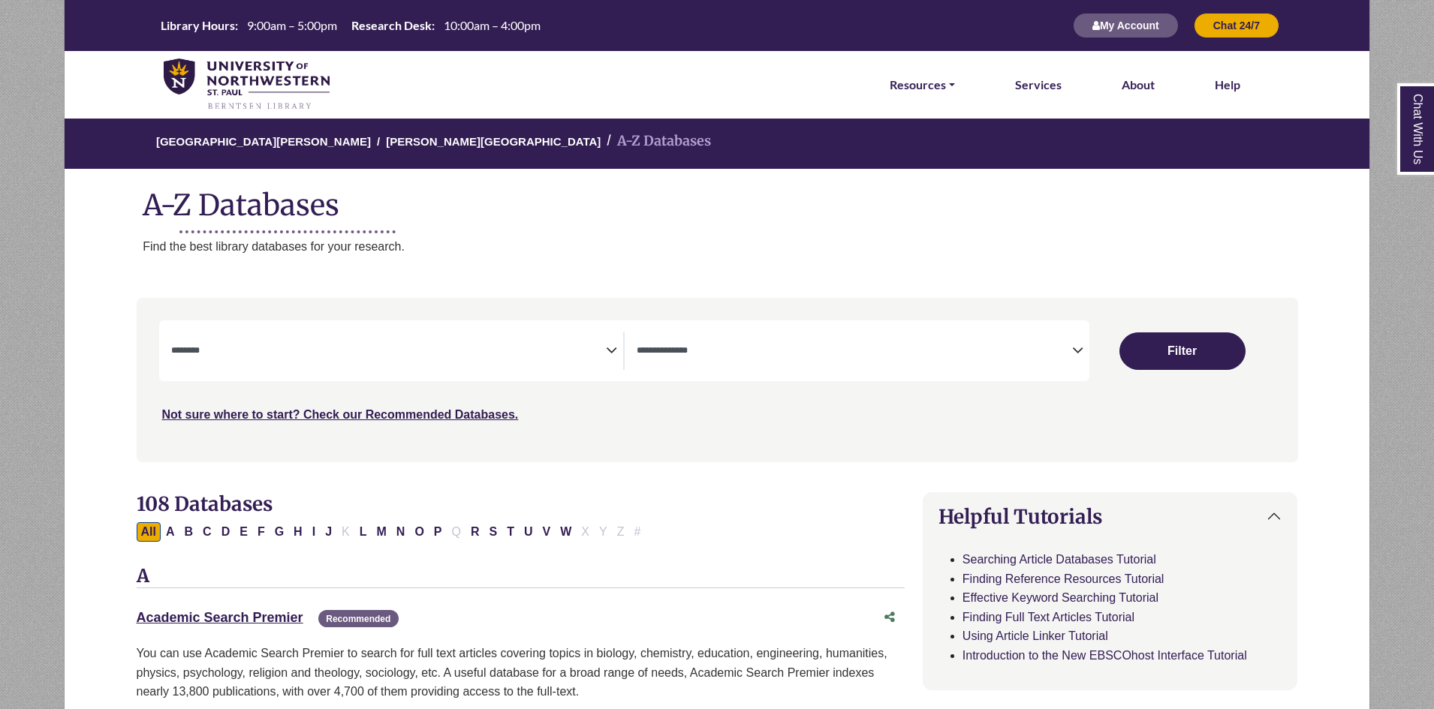
click at [492, 345] on span "Search filters" at bounding box center [388, 348] width 435 height 13
click at [748, 436] on div "Search filters" at bounding box center [717, 380] width 1143 height 152
click at [916, 75] on link "Resources" at bounding box center [921, 85] width 65 height 20
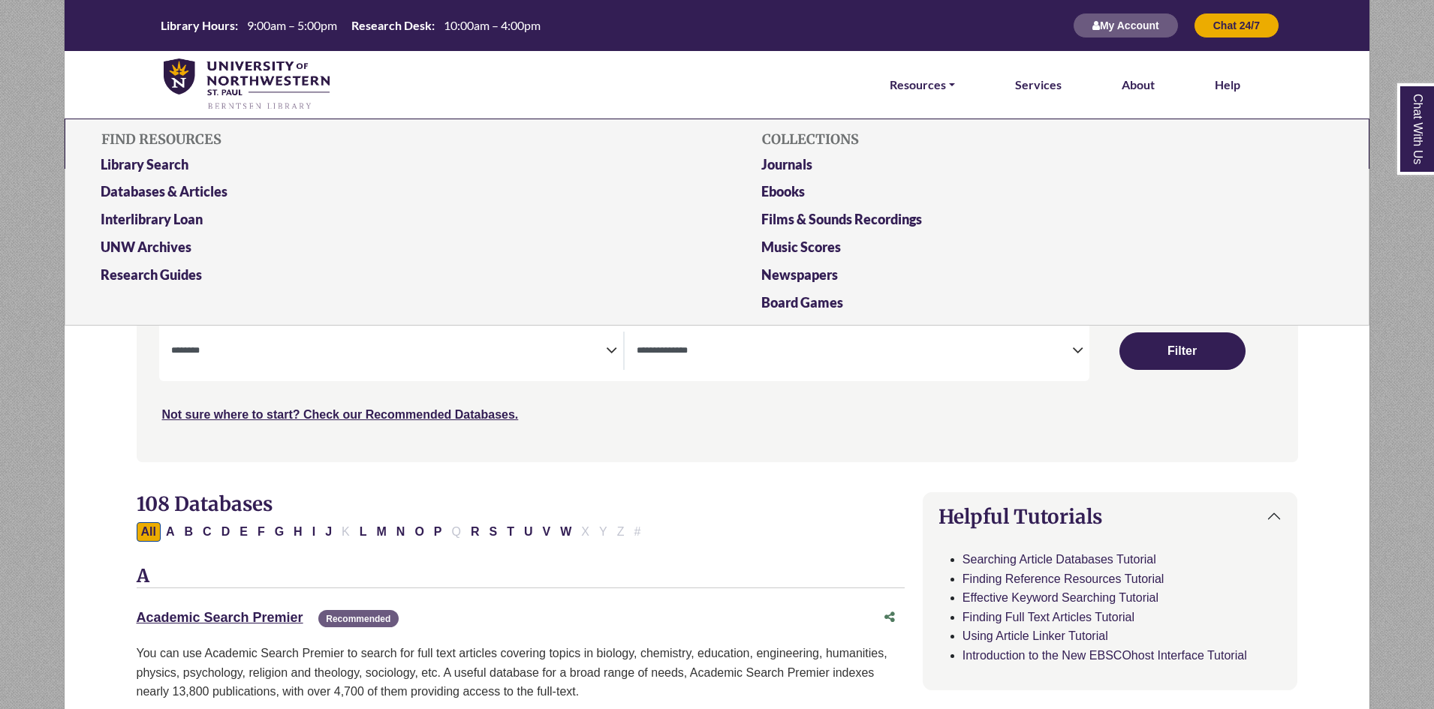
click at [665, 435] on div "Search filters" at bounding box center [717, 380] width 1143 height 152
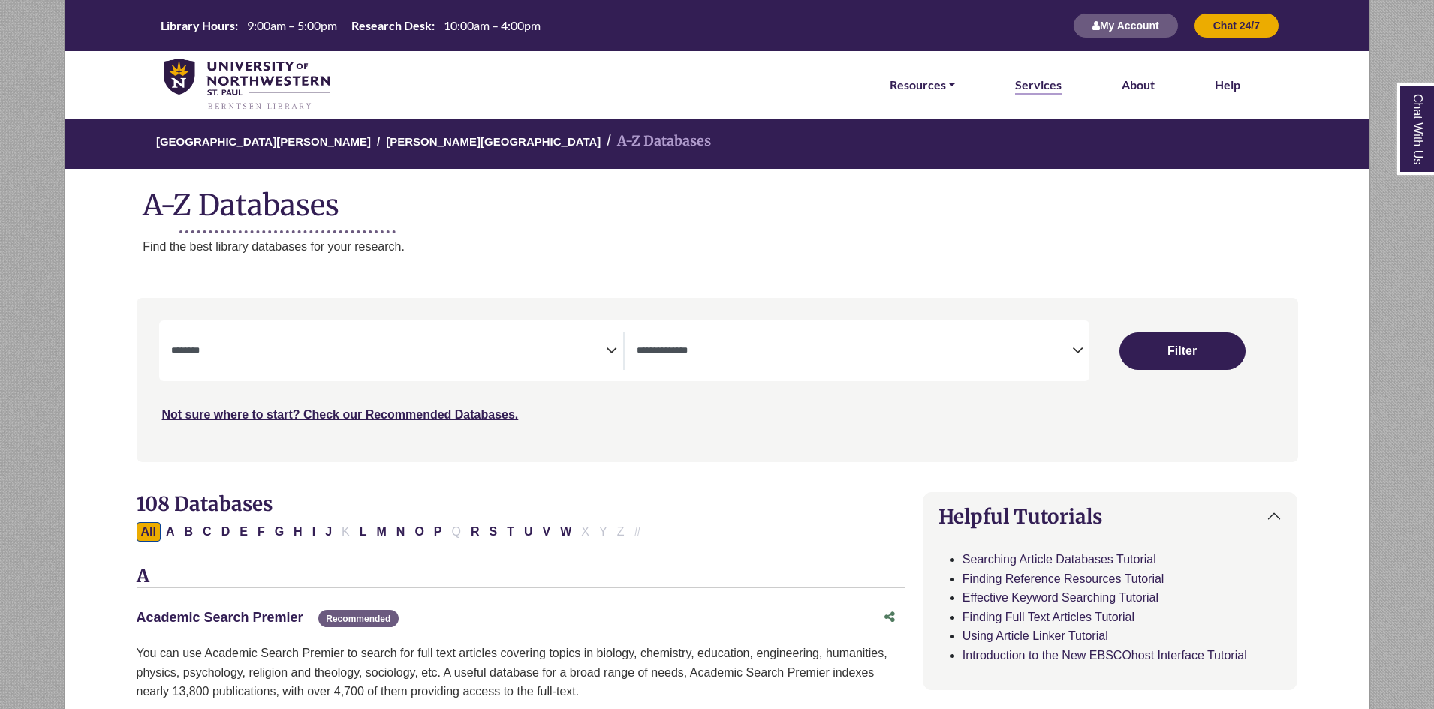
click at [1049, 86] on link "Services" at bounding box center [1038, 85] width 47 height 20
click at [1113, 30] on button "My Account" at bounding box center [1126, 26] width 106 height 26
